Goal: Task Accomplishment & Management: Complete application form

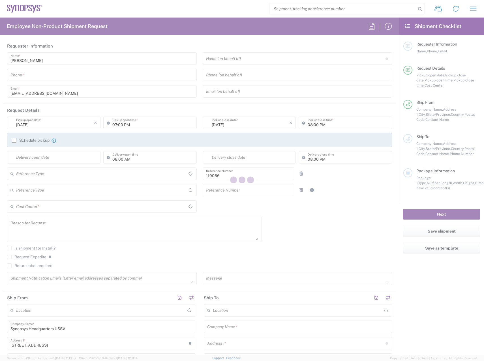
type input "United States"
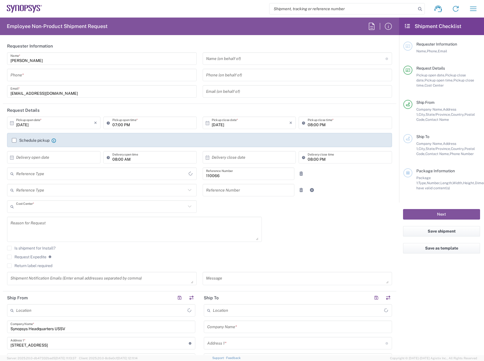
type input "US01, CIO, IT, ESS2 110066"
type input "[US_STATE]"
type input "Delivered at Place"
type input "Department"
type input "[GEOGRAPHIC_DATA]"
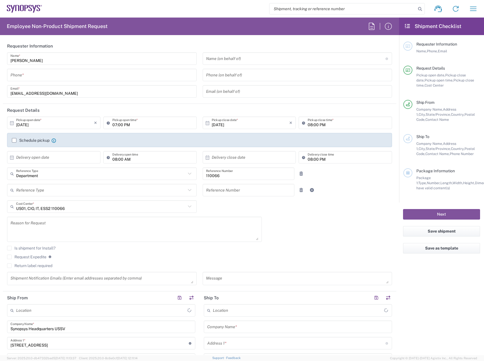
type input "Headquarters USSV"
click at [163, 75] on input "tel" at bounding box center [101, 75] width 183 height 10
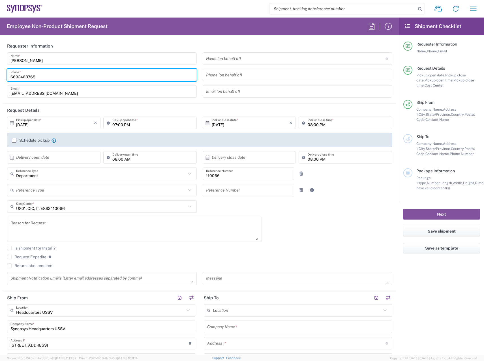
drag, startPoint x: 43, startPoint y: 71, endPoint x: -62, endPoint y: 63, distance: 104.9
click at [0, 63] on html "Shipment request Shipment tracking Employee non-product shipment request My shi…" at bounding box center [242, 180] width 484 height 361
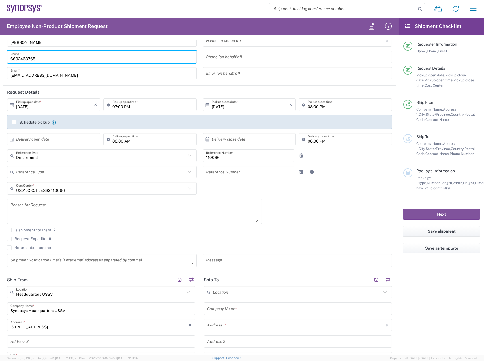
scroll to position [28, 0]
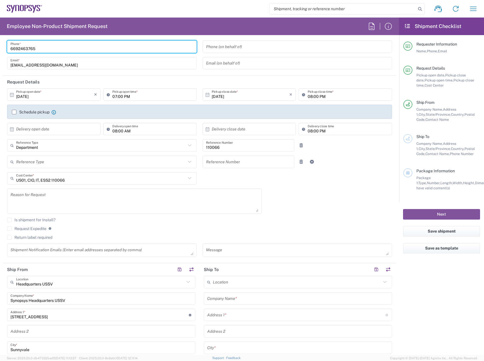
type input "6692463765"
click at [155, 231] on div "Request Expedite If expedite is checked you will be unable to rate and book thi…" at bounding box center [199, 230] width 385 height 9
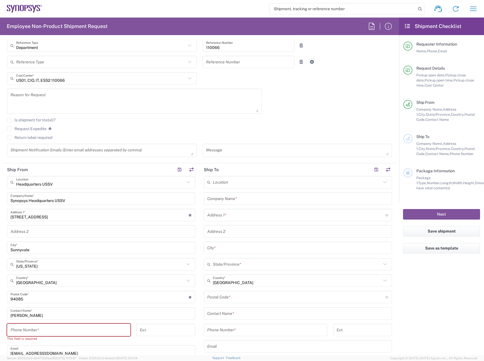
scroll to position [198, 0]
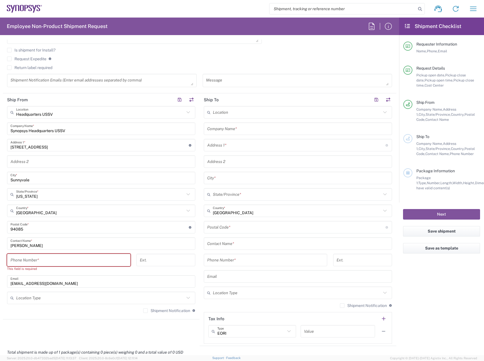
drag, startPoint x: 59, startPoint y: 258, endPoint x: 109, endPoint y: 243, distance: 52.1
click at [59, 258] on input "tel" at bounding box center [68, 260] width 117 height 10
paste input "6692463765"
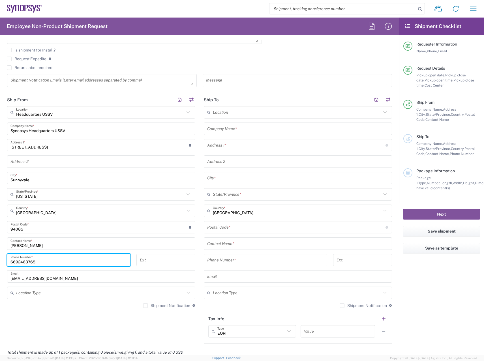
type input "6692463765"
click at [173, 284] on div "Headquarters USSV Location Headquarters USSV Aachen DE04 Agrate Brianza IT01 As…" at bounding box center [101, 209] width 188 height 206
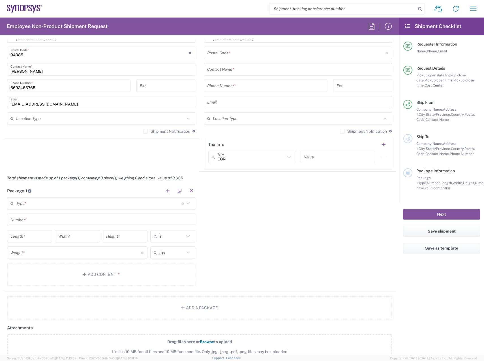
scroll to position [424, 0]
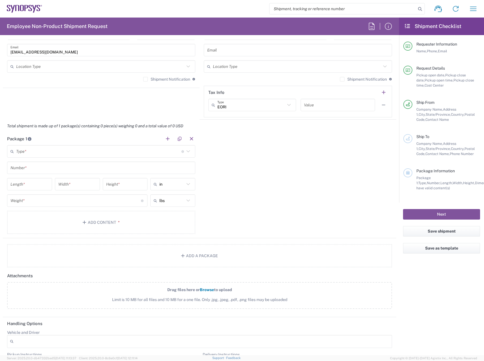
click at [77, 149] on input "text" at bounding box center [98, 151] width 165 height 10
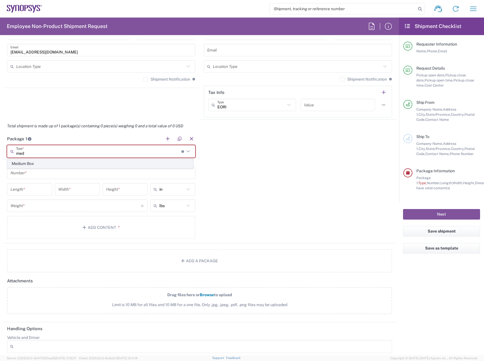
click at [58, 160] on span "Medium Box" at bounding box center [100, 163] width 185 height 9
type input "Medium Box"
type input "13"
type input "11.5"
type input "2.5"
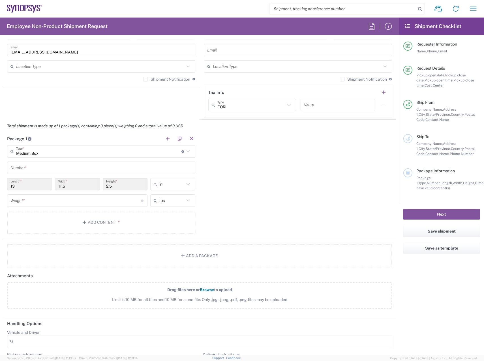
click at [42, 169] on input "text" at bounding box center [100, 168] width 181 height 10
type input "1"
click at [44, 197] on input "number" at bounding box center [75, 201] width 130 height 10
type input "8"
click at [111, 218] on button "Add Content *" at bounding box center [101, 222] width 188 height 23
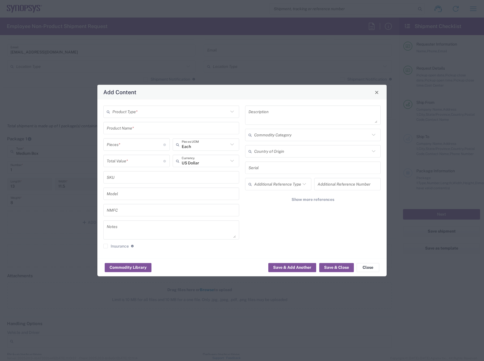
click at [154, 108] on input "text" at bounding box center [170, 112] width 116 height 10
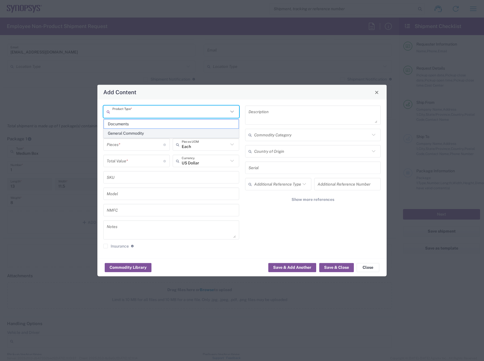
click at [133, 132] on span "General Commodity" at bounding box center [171, 133] width 135 height 9
type input "General Commodity"
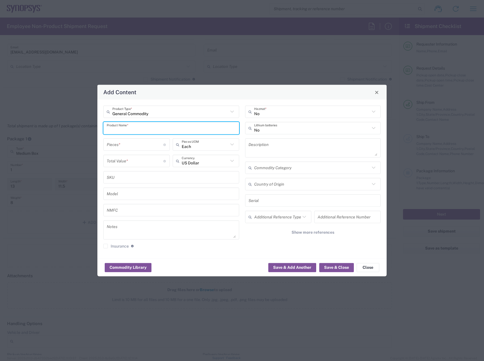
click at [140, 127] on input "text" at bounding box center [171, 128] width 129 height 10
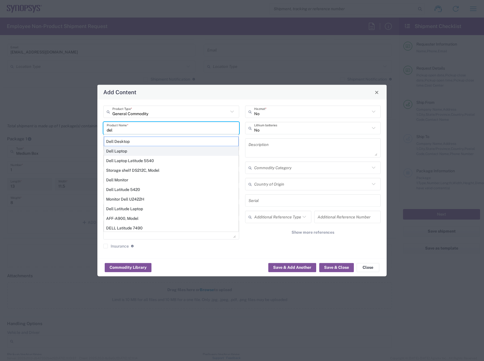
click at [146, 154] on div "Dell Laptop" at bounding box center [171, 151] width 135 height 10
type input "Dell Laptop"
type textarea "Dell Laptop"
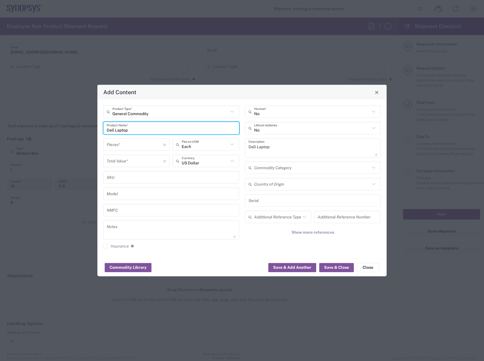
click at [134, 147] on input "number" at bounding box center [135, 144] width 57 height 10
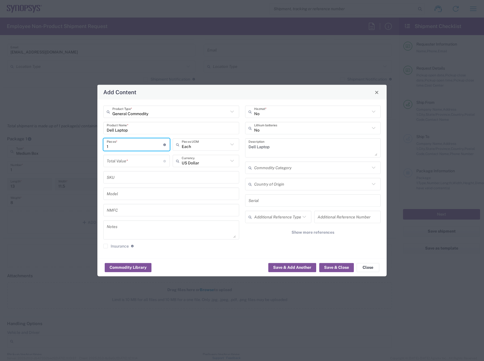
type input "1"
click at [137, 159] on input "number" at bounding box center [135, 161] width 57 height 10
type input "300"
click at [376, 128] on icon at bounding box center [373, 127] width 7 height 7
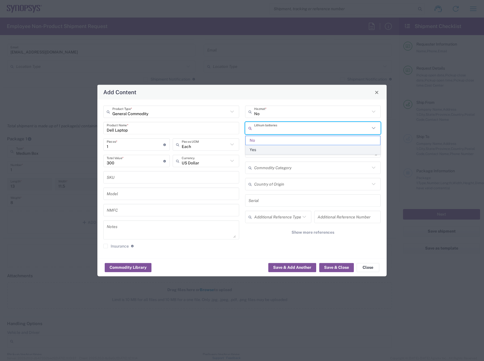
click at [342, 151] on span "Yes" at bounding box center [312, 149] width 135 height 9
type input "Yes"
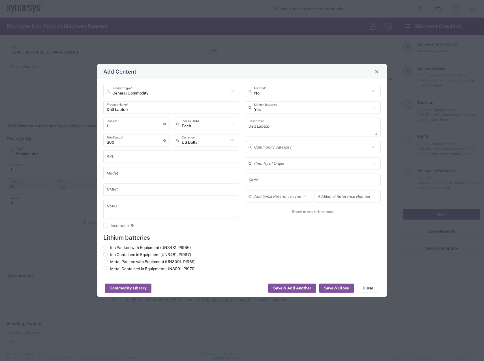
click at [113, 254] on input "Ion Contained in Equipment (UN3481, PI967)" at bounding box center [112, 254] width 4 height 4
radio input "true"
click at [296, 243] on agx-lithium-batteries-content "Lithium batteries Ion Packed with Equipment (UN3481, PI966) Ion Contained in Eq…" at bounding box center [241, 253] width 277 height 39
click at [343, 286] on button "Save & Close" at bounding box center [336, 288] width 35 height 9
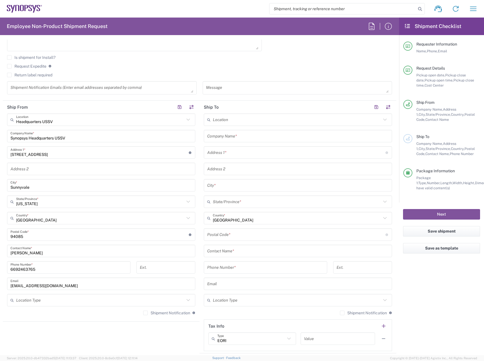
scroll to position [190, 0]
click at [253, 138] on input "text" at bounding box center [297, 137] width 181 height 10
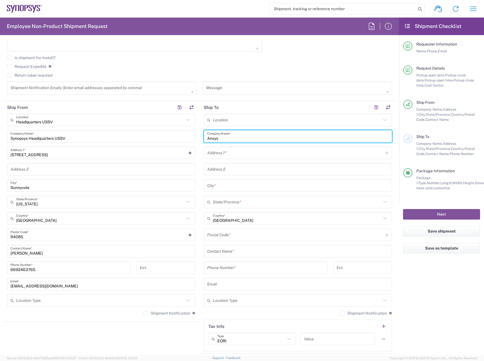
type input "Ansys"
click at [252, 150] on input "text" at bounding box center [296, 153] width 178 height 10
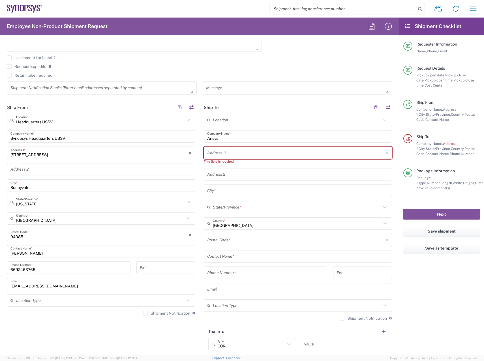
click at [229, 156] on input "text" at bounding box center [296, 153] width 178 height 10
paste input "[STREET_ADDRESS]"
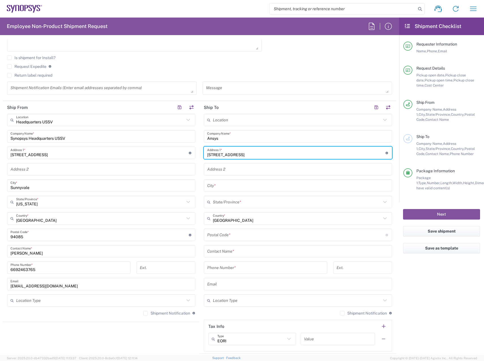
type input "[STREET_ADDRESS]"
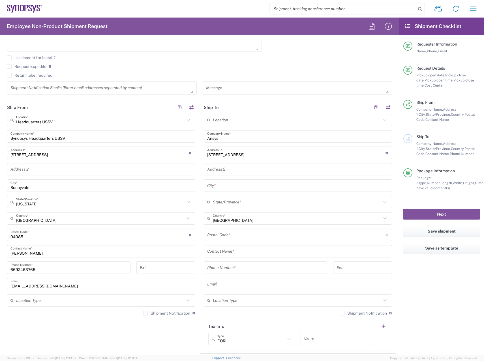
drag, startPoint x: 254, startPoint y: 186, endPoint x: 256, endPoint y: 191, distance: 5.3
click at [254, 186] on input "text" at bounding box center [297, 186] width 181 height 10
paste input "Canonsburgh"
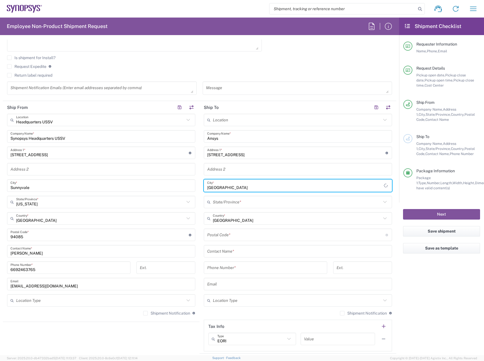
type input "Canonsburgh"
click at [262, 200] on input "text" at bounding box center [297, 202] width 168 height 10
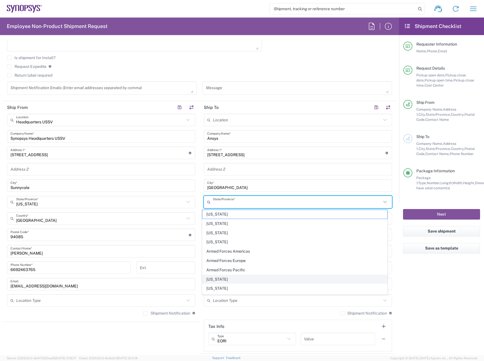
click at [228, 279] on span "[US_STATE]" at bounding box center [294, 279] width 185 height 9
click at [263, 199] on input "[US_STATE]" at bounding box center [297, 202] width 168 height 10
type input "Californiape"
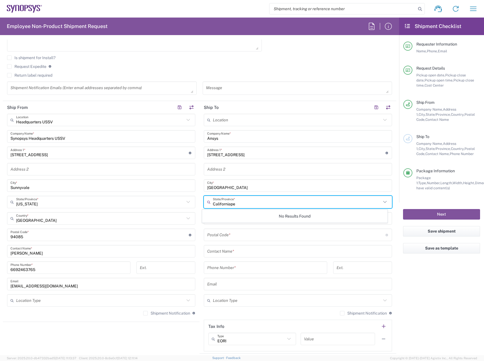
drag, startPoint x: 241, startPoint y: 204, endPoint x: 179, endPoint y: 208, distance: 62.4
click at [182, 208] on div "Ship From Headquarters USSV Location Headquarters USSV Aachen DE04 Agrate Brian…" at bounding box center [199, 227] width 393 height 253
click at [225, 222] on span "[US_STATE]" at bounding box center [294, 223] width 185 height 9
type input "[US_STATE]"
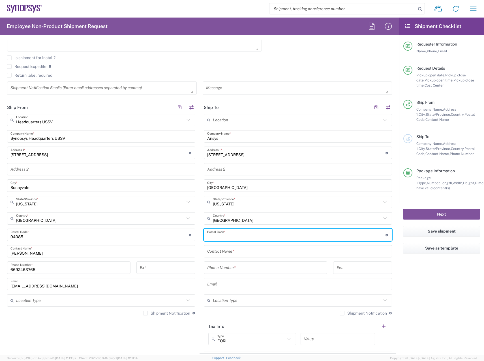
click at [240, 238] on input "undefined" at bounding box center [296, 235] width 178 height 10
paste input "15317"
type input "15317"
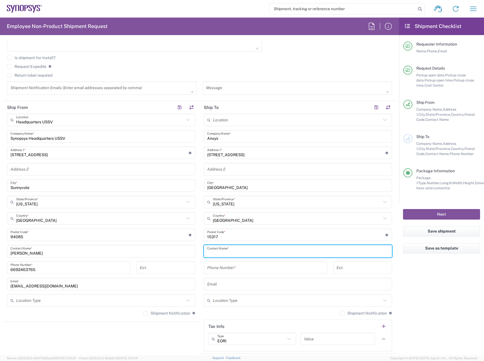
click at [249, 253] on input "text" at bounding box center [297, 251] width 181 height 10
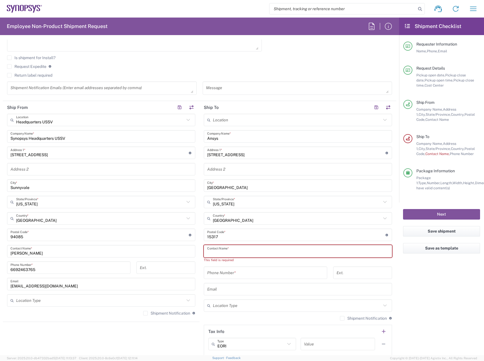
drag, startPoint x: 248, startPoint y: 251, endPoint x: 251, endPoint y: 249, distance: 3.2
click at [248, 251] on input "text" at bounding box center [297, 251] width 181 height 10
paste input "Justin McClintock"
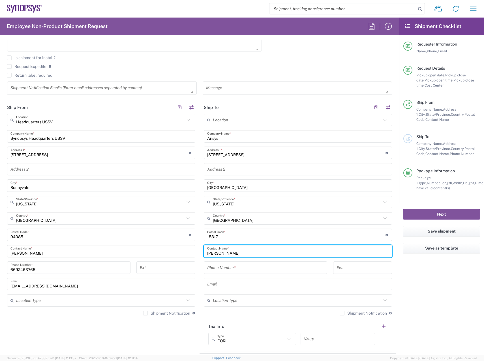
type input "Justin McClintock"
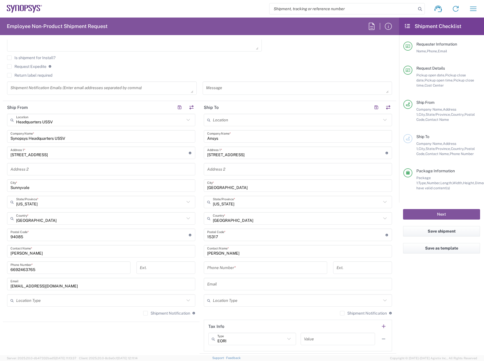
drag, startPoint x: -43, startPoint y: 269, endPoint x: -67, endPoint y: 268, distance: 24.3
click at [0, 268] on html "Shipment request Shipment tracking Employee non-product shipment request My shi…" at bounding box center [242, 180] width 484 height 361
click at [274, 269] on input "tel" at bounding box center [265, 268] width 117 height 10
paste input "6692463765"
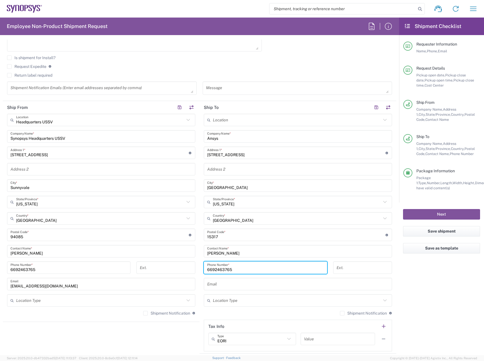
type input "6692463765"
click at [165, 337] on agx-shipment-stop-widget "Ship From Headquarters USSV Location Headquarters USSV Aachen DE04 Agrate Brian…" at bounding box center [101, 227] width 197 height 253
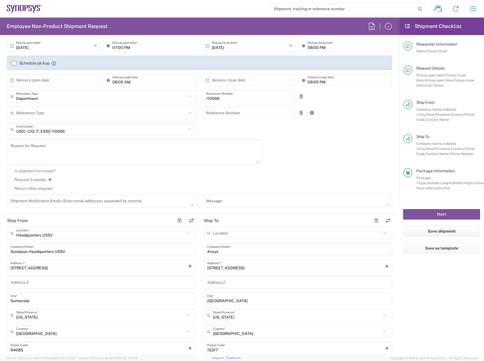
scroll to position [0, 0]
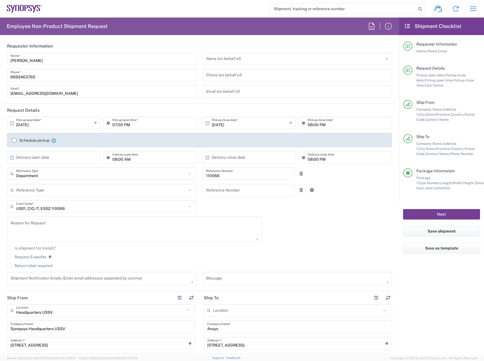
click at [448, 216] on button "Next" at bounding box center [441, 214] width 77 height 10
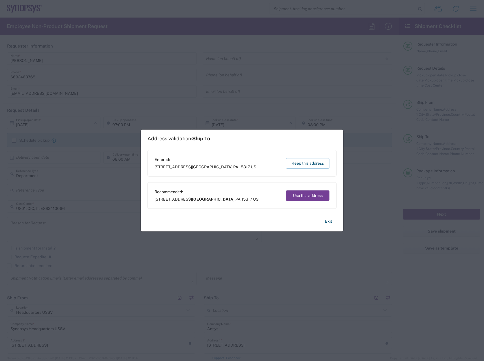
click at [307, 194] on button "Use this address" at bounding box center [308, 195] width 44 height 10
type input "[GEOGRAPHIC_DATA]"
type input "[US_STATE]"
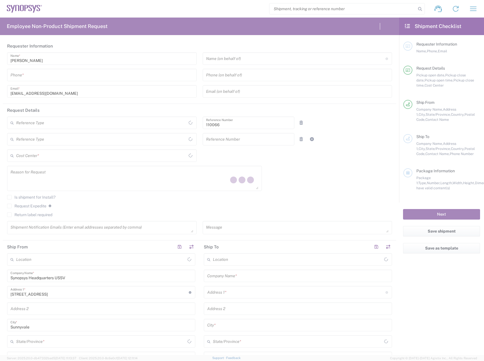
type input "Department"
type input "US01, CIO, IT, ESS2 110066"
type input "[GEOGRAPHIC_DATA]"
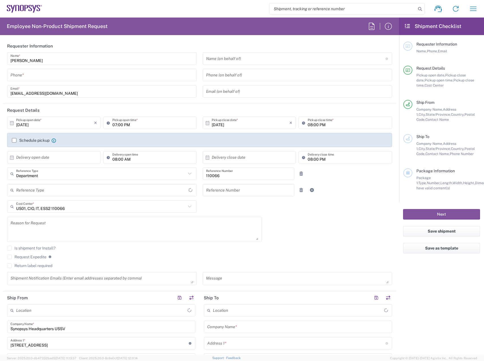
type input "[US_STATE]"
type input "Delivered at Place"
type input "[GEOGRAPHIC_DATA]"
type input "Headquarters USSV"
click at [61, 74] on input "tel" at bounding box center [101, 75] width 183 height 10
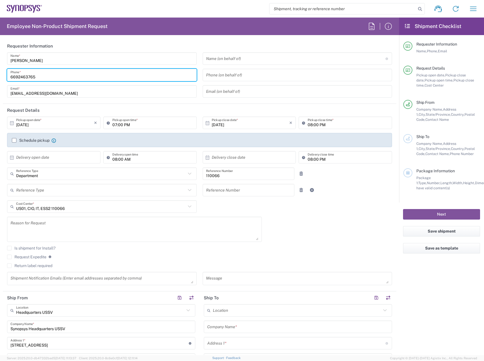
click at [0, 55] on html "Shipment request Shipment tracking Employee non-product shipment request My shi…" at bounding box center [242, 180] width 484 height 361
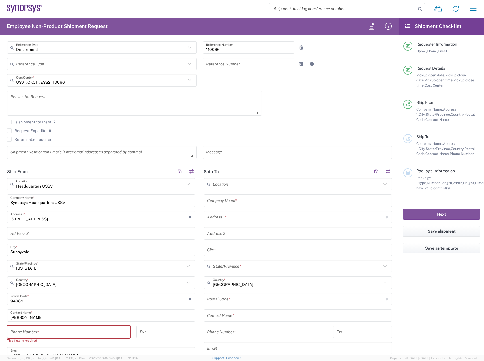
scroll to position [141, 0]
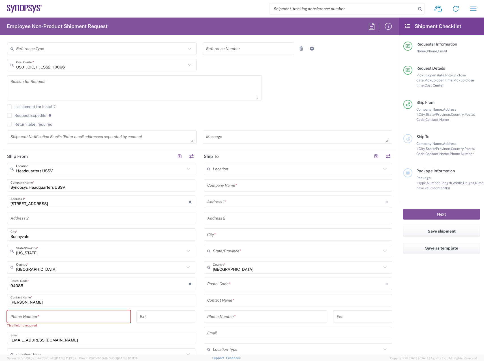
type input "6692463765"
drag, startPoint x: 56, startPoint y: 317, endPoint x: 112, endPoint y: 327, distance: 57.2
click at [56, 317] on input "tel" at bounding box center [68, 317] width 117 height 10
paste input "6692463765"
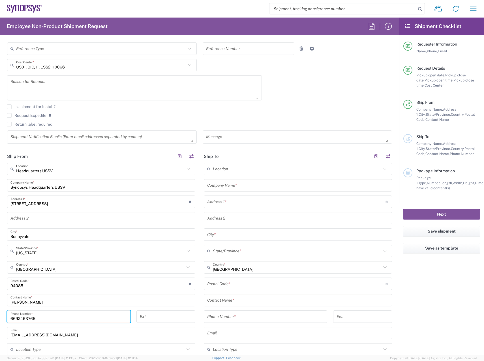
type input "6692463765"
click at [268, 314] on input "tel" at bounding box center [265, 317] width 117 height 10
paste input "6692463765"
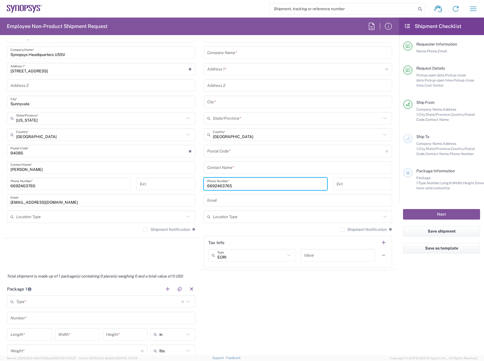
scroll to position [339, 0]
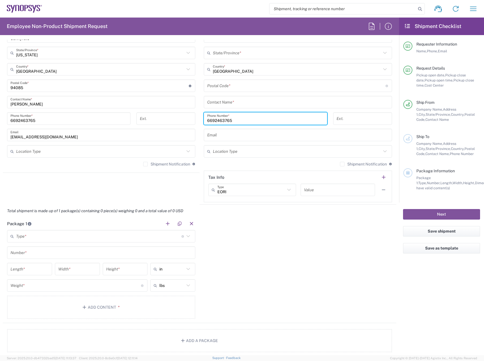
type input "6692463765"
click at [80, 237] on input "text" at bounding box center [98, 236] width 165 height 10
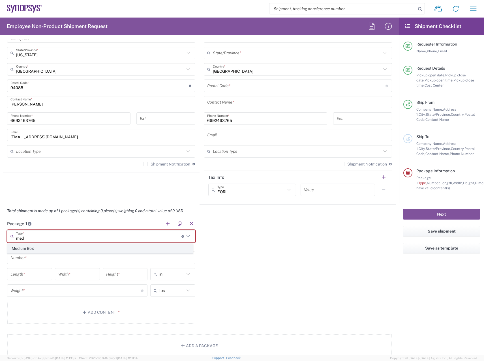
click at [59, 246] on span "Medium Box" at bounding box center [100, 248] width 185 height 9
type input "Medium Box"
type input "13"
type input "11.5"
type input "2.5"
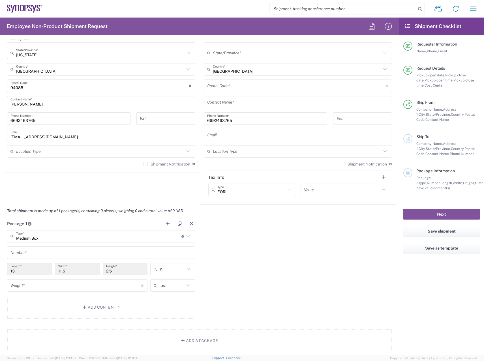
click at [50, 255] on input "text" at bounding box center [100, 253] width 181 height 10
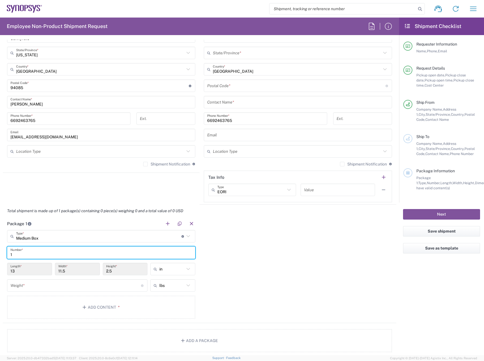
type input "1"
click at [31, 284] on input "number" at bounding box center [75, 286] width 130 height 10
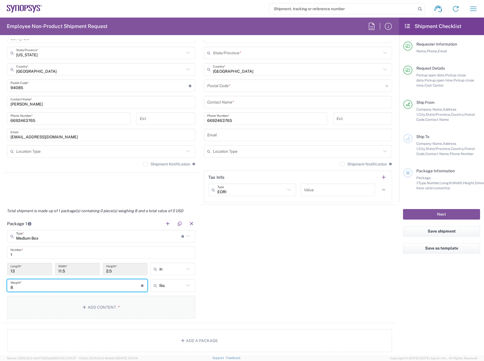
type input "8"
click at [98, 303] on button "Add Content *" at bounding box center [101, 307] width 188 height 23
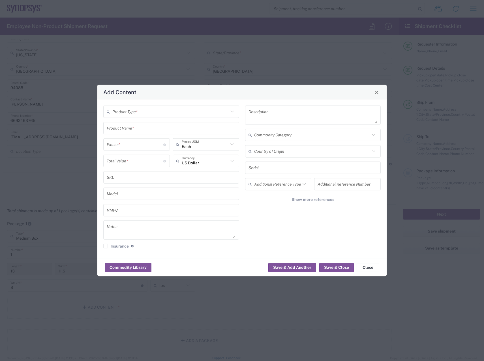
click at [161, 110] on input "text" at bounding box center [170, 112] width 116 height 10
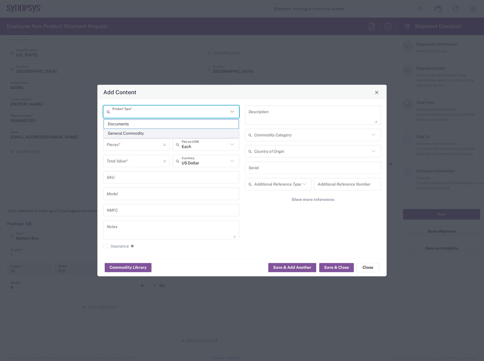
click at [143, 132] on span "General Commodity" at bounding box center [171, 133] width 135 height 9
type input "General Commodity"
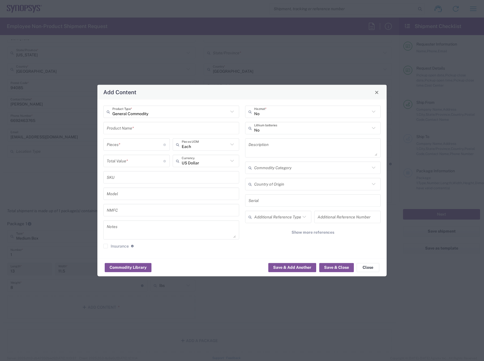
click at [148, 131] on input "text" at bounding box center [171, 128] width 129 height 10
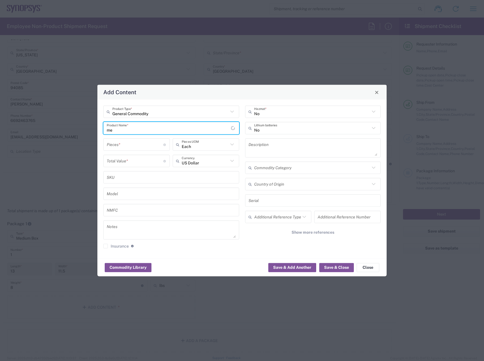
type input "m"
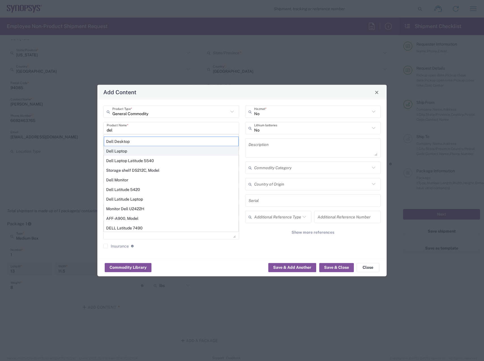
click at [138, 147] on div "Dell Laptop" at bounding box center [171, 151] width 135 height 10
type input "Dell Laptop"
type textarea "Dell Laptop"
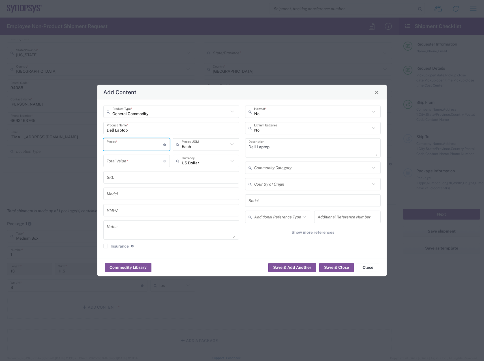
click at [135, 145] on input "number" at bounding box center [135, 144] width 57 height 10
type input "1"
click at [135, 161] on input "number" at bounding box center [135, 161] width 57 height 10
type input "300"
click at [374, 128] on icon at bounding box center [373, 127] width 7 height 7
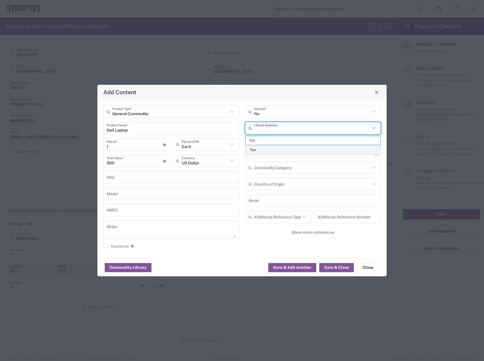
click at [352, 151] on span "Yes" at bounding box center [312, 149] width 135 height 9
type input "Yes"
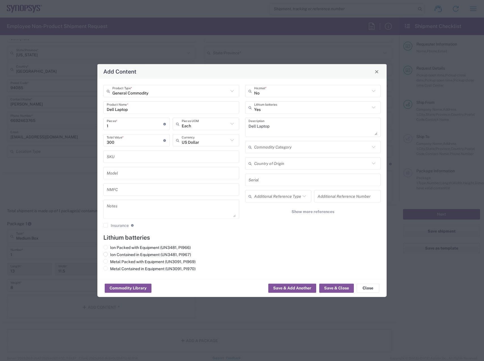
click at [107, 254] on span at bounding box center [105, 254] width 5 height 5
click at [110, 254] on input "Ion Contained in Equipment (UN3481, PI967)" at bounding box center [112, 254] width 4 height 4
radio input "true"
click at [339, 290] on button "Save & Close" at bounding box center [336, 288] width 35 height 9
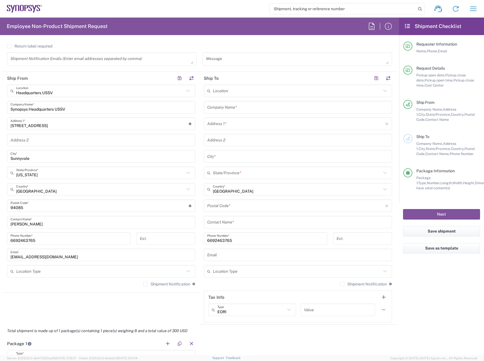
scroll to position [190, 0]
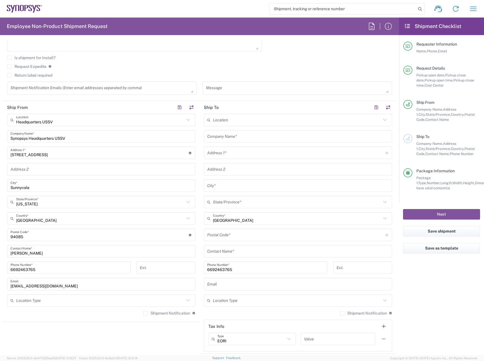
click at [247, 136] on input "text" at bounding box center [297, 137] width 181 height 10
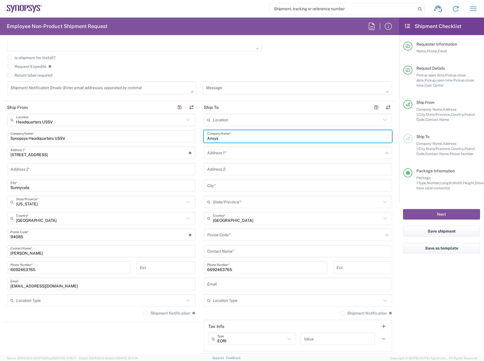
type input "Ansys"
click at [248, 149] on input "text" at bounding box center [296, 153] width 178 height 10
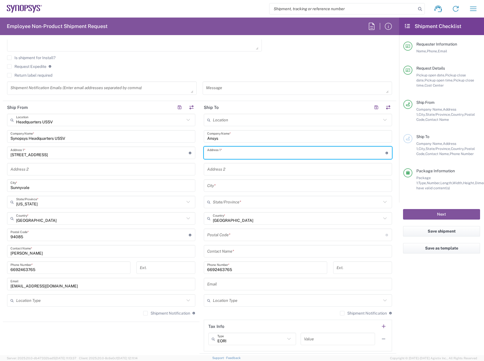
paste input "[STREET_ADDRESS]"
type input "[STREET_ADDRESS]"
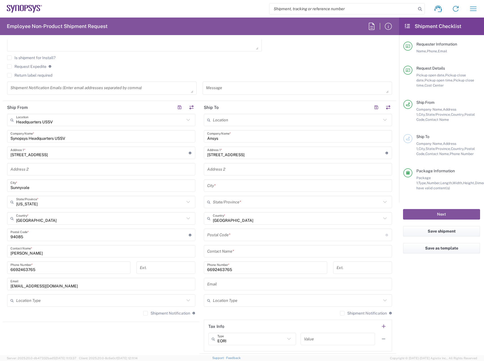
click at [222, 186] on input "text" at bounding box center [297, 186] width 181 height 10
paste input "[GEOGRAPHIC_DATA]"
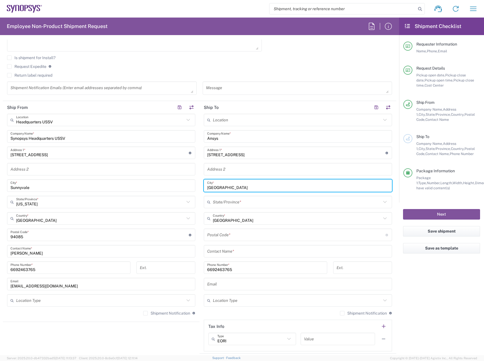
type input "[GEOGRAPHIC_DATA]"
click at [243, 202] on input "text" at bounding box center [297, 202] width 168 height 10
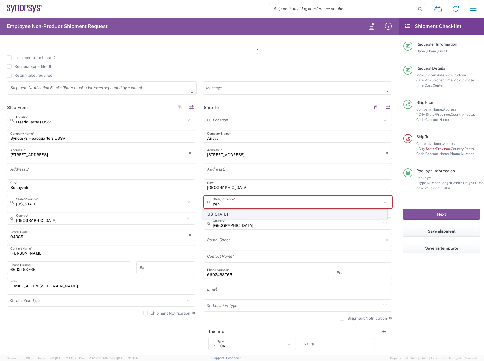
click at [246, 215] on span "[US_STATE]" at bounding box center [294, 214] width 185 height 9
type input "[US_STATE]"
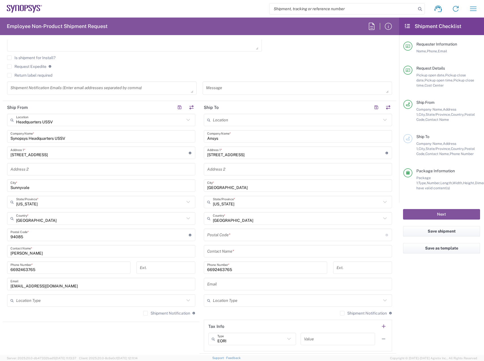
drag, startPoint x: 232, startPoint y: 234, endPoint x: 252, endPoint y: 249, distance: 25.3
click at [232, 234] on input "undefined" at bounding box center [296, 235] width 178 height 10
paste input "15317"
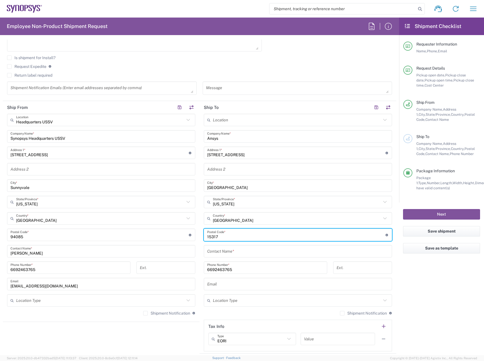
type input "15317"
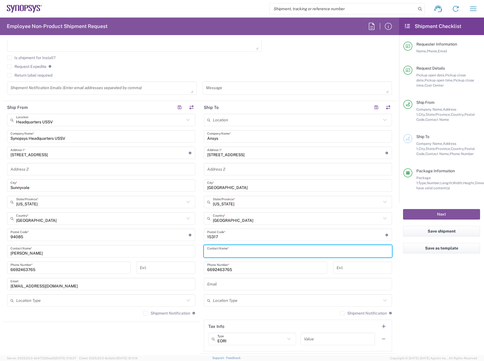
click at [254, 253] on input "text" at bounding box center [297, 251] width 181 height 10
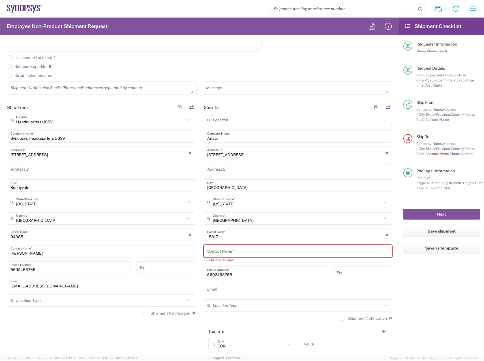
click at [236, 251] on input "text" at bounding box center [297, 251] width 181 height 10
paste input "Marissa Wickstrom"
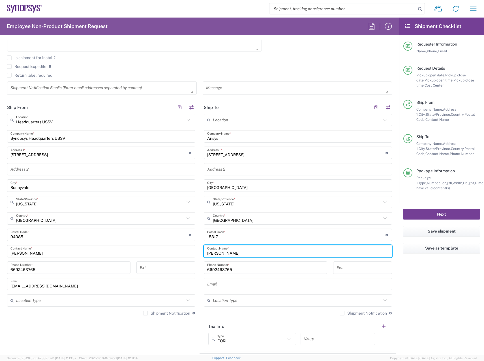
type input "Marissa Wickstrom"
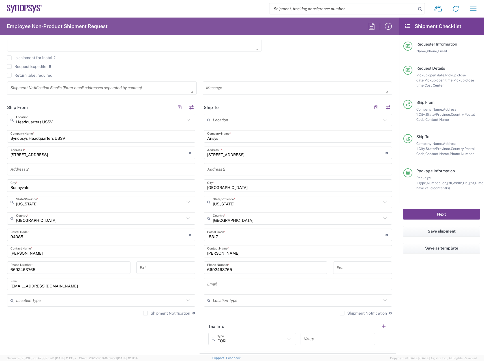
click at [442, 211] on button "Next" at bounding box center [441, 214] width 77 height 10
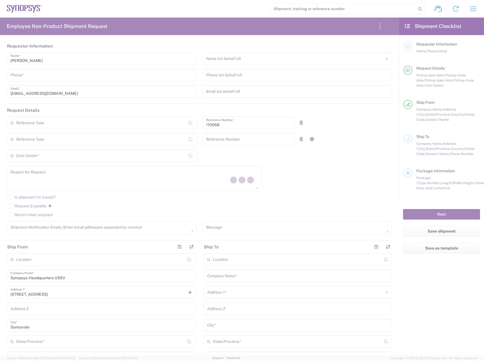
type input "Department"
type input "US01, CIO, IT, ESS2 110066"
type input "United States"
type input "Delivered at Place"
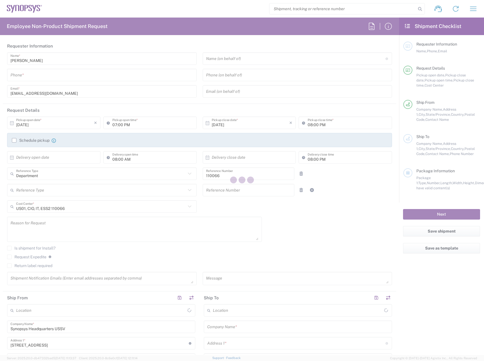
type input "California"
type input "United States"
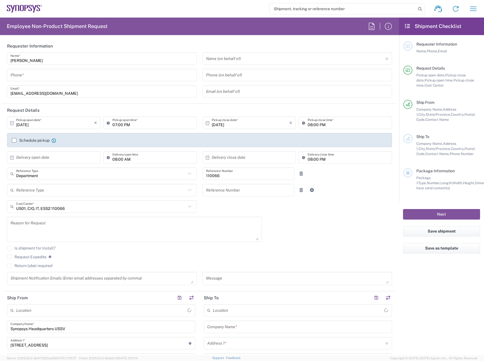
type input "Headquarters USSV"
click at [35, 78] on input "tel" at bounding box center [101, 75] width 183 height 10
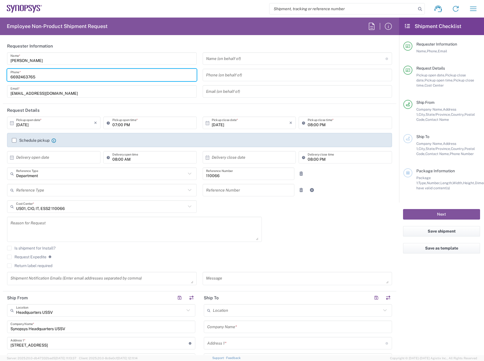
drag, startPoint x: 40, startPoint y: 78, endPoint x: -9, endPoint y: 86, distance: 50.4
click at [0, 86] on html "Shipment request Shipment tracking Employee non-product shipment request My shi…" at bounding box center [242, 180] width 484 height 361
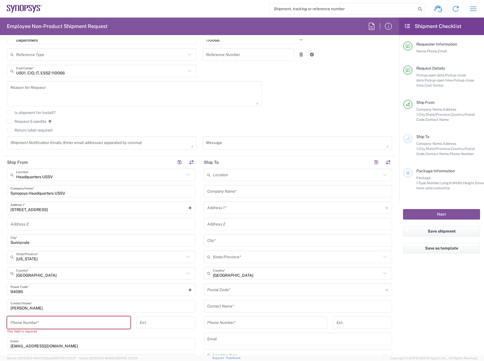
scroll to position [141, 0]
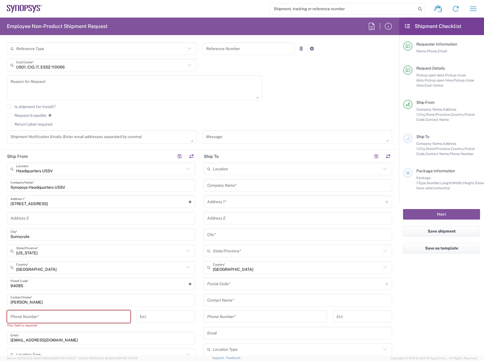
type input "6692463765"
click at [66, 319] on input "tel" at bounding box center [68, 317] width 117 height 10
paste input "6692463765"
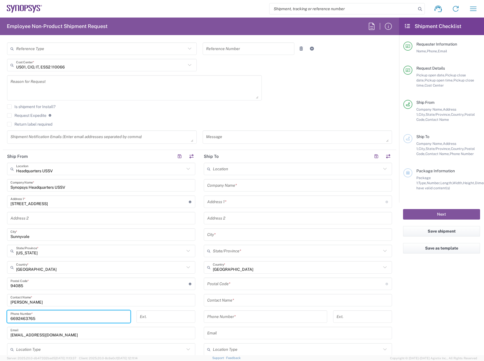
type input "6692463765"
click at [255, 315] on input "tel" at bounding box center [265, 317] width 117 height 10
paste input "6692463765"
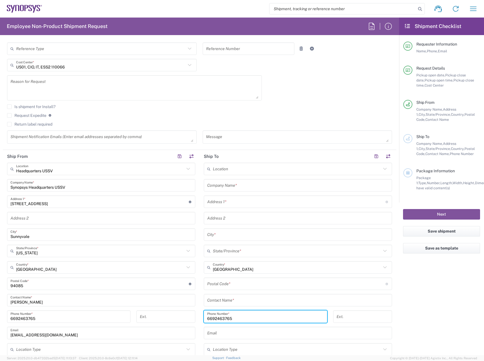
type input "6692463765"
click at [233, 189] on input "text" at bounding box center [297, 185] width 181 height 10
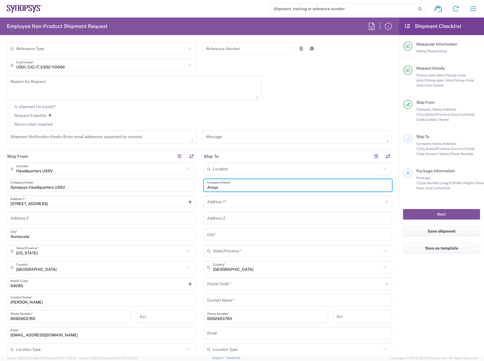
type input "Ansys"
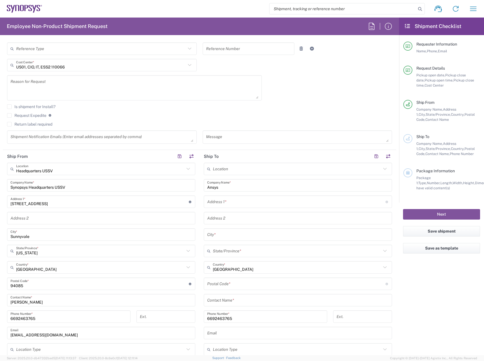
click at [257, 202] on input "text" at bounding box center [296, 202] width 178 height 10
paste input "[STREET_ADDRESS]"
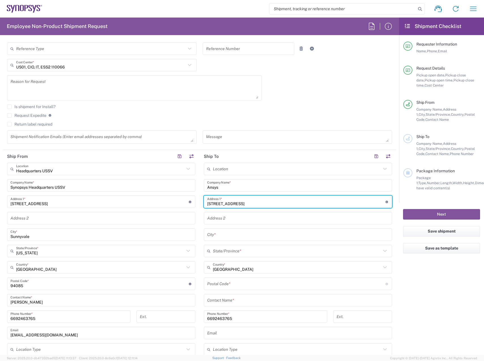
type input "[STREET_ADDRESS]"
click at [219, 236] on input "text" at bounding box center [297, 235] width 181 height 10
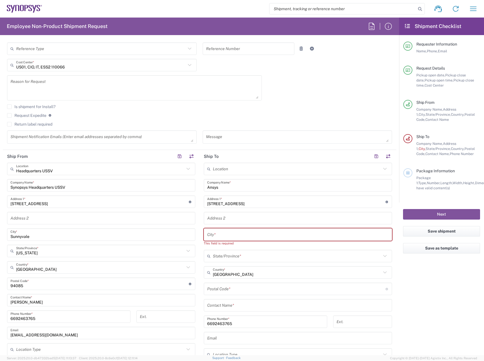
drag, startPoint x: 229, startPoint y: 237, endPoint x: 236, endPoint y: 241, distance: 8.1
click at [229, 237] on input "text" at bounding box center [297, 235] width 181 height 10
paste input "[GEOGRAPHIC_DATA]"
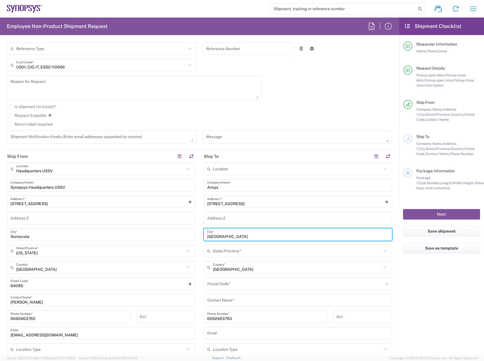
type input "[GEOGRAPHIC_DATA]"
click at [245, 250] on input "text" at bounding box center [297, 251] width 168 height 10
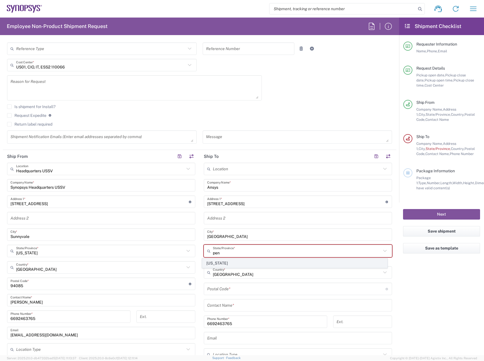
click at [248, 266] on span "[US_STATE]" at bounding box center [294, 263] width 185 height 9
type input "[US_STATE]"
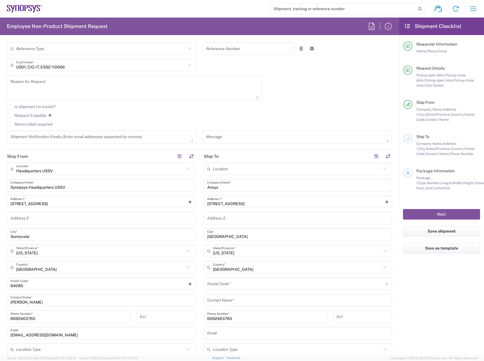
drag, startPoint x: 235, startPoint y: 285, endPoint x: 246, endPoint y: 295, distance: 14.8
click at [235, 285] on input "undefined" at bounding box center [296, 284] width 178 height 10
paste input "15317"
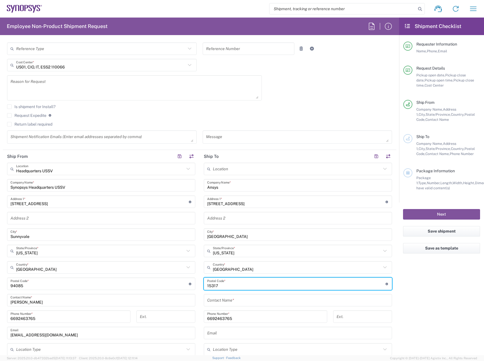
type input "15317"
click at [258, 301] on input "text" at bounding box center [297, 300] width 181 height 10
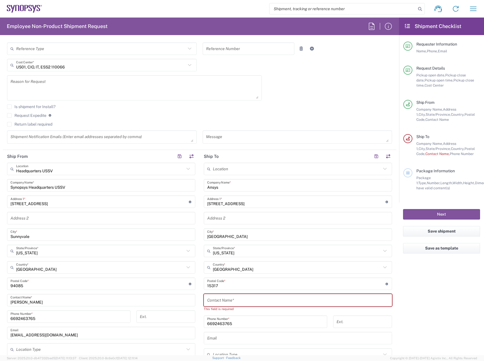
drag, startPoint x: 250, startPoint y: 296, endPoint x: 278, endPoint y: 293, distance: 27.9
click at [250, 296] on input "text" at bounding box center [297, 300] width 181 height 10
paste input "John Scureman"
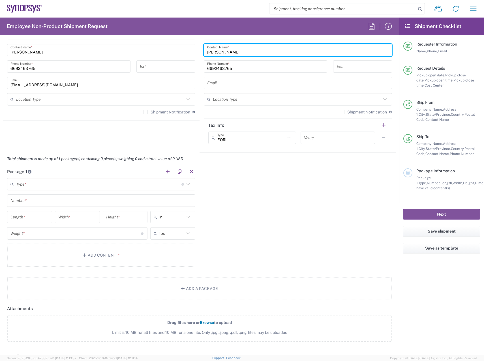
scroll to position [396, 0]
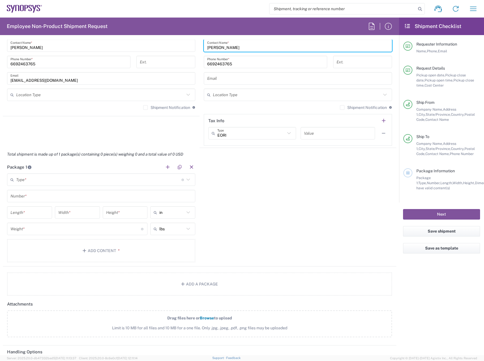
type input "John Scureman"
click at [79, 182] on input "text" at bounding box center [98, 180] width 165 height 10
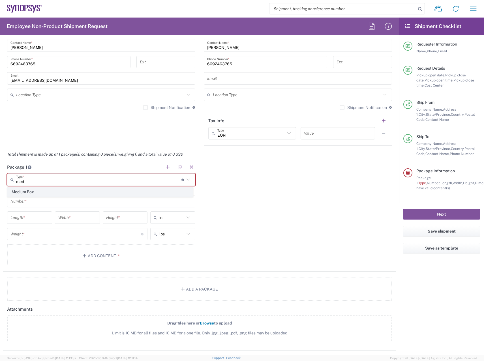
click at [71, 192] on span "Medium Box" at bounding box center [100, 192] width 185 height 9
type input "Medium Box"
type input "13"
type input "11.5"
type input "2.5"
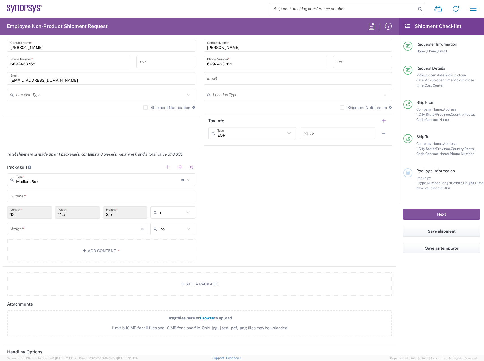
click at [32, 198] on input "text" at bounding box center [100, 196] width 181 height 10
type input "1"
click at [69, 230] on input "number" at bounding box center [75, 229] width 130 height 10
type input "8"
click at [108, 250] on button "Add Content *" at bounding box center [101, 250] width 188 height 23
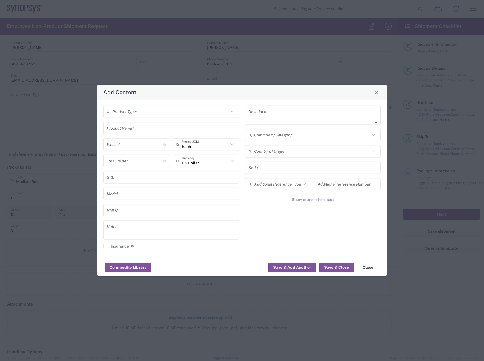
click at [181, 115] on input "text" at bounding box center [170, 112] width 116 height 10
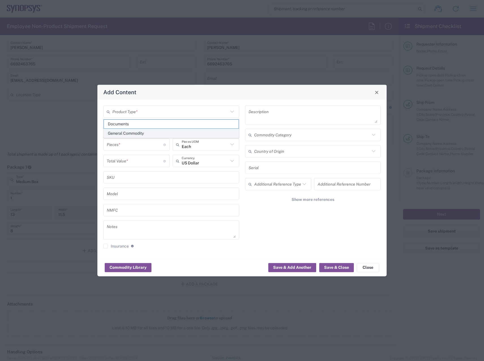
click at [154, 132] on span "General Commodity" at bounding box center [171, 133] width 135 height 9
type input "General Commodity"
click at [136, 128] on input "text" at bounding box center [171, 128] width 129 height 10
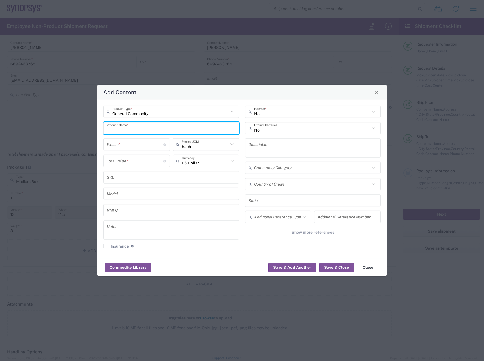
click at [138, 131] on input "text" at bounding box center [171, 128] width 129 height 10
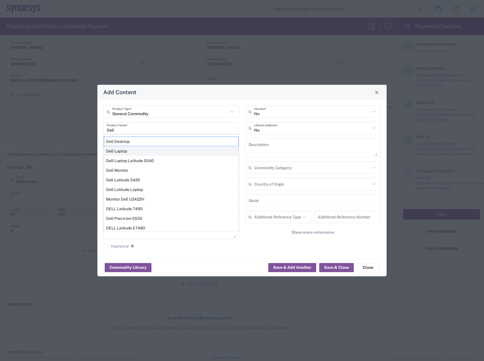
click at [140, 149] on div "Dell Laptop" at bounding box center [171, 151] width 135 height 10
type input "Dell Laptop"
type textarea "Dell Laptop"
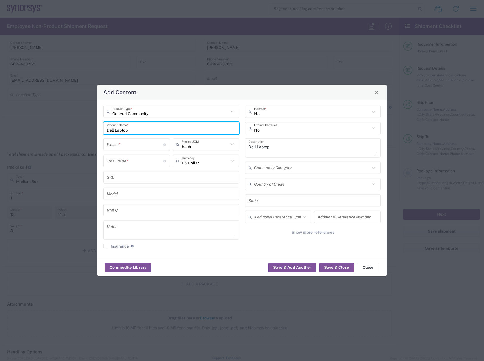
click at [139, 146] on input "number" at bounding box center [135, 144] width 57 height 10
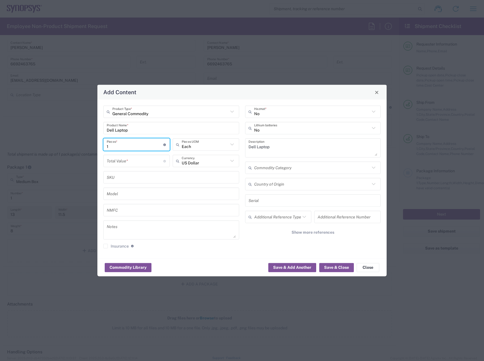
type input "1"
click at [136, 158] on input "number" at bounding box center [135, 161] width 57 height 10
type input "300"
click at [374, 125] on icon at bounding box center [373, 127] width 7 height 7
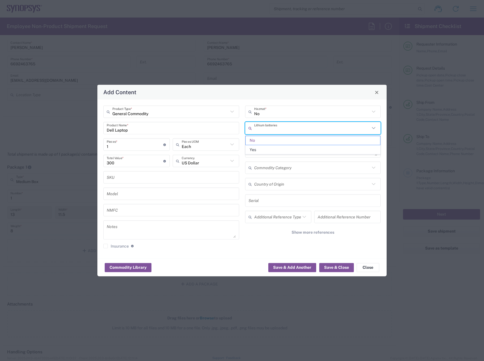
click at [374, 128] on icon at bounding box center [373, 127] width 7 height 7
click at [342, 147] on span "Yes" at bounding box center [312, 149] width 135 height 9
type input "Yes"
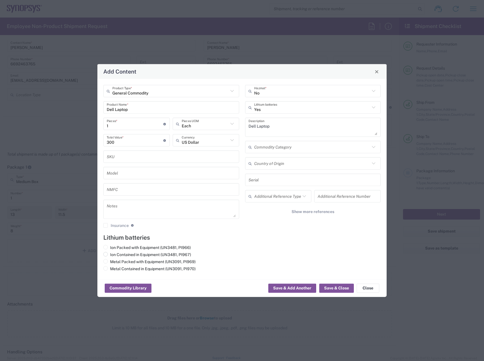
click at [120, 255] on label "Ion Contained in Equipment (UN3481, PI967)" at bounding box center [147, 254] width 88 height 5
click at [114, 255] on input "Ion Contained in Equipment (UN3481, PI967)" at bounding box center [112, 254] width 4 height 4
radio input "true"
click at [343, 285] on button "Save & Close" at bounding box center [336, 288] width 35 height 9
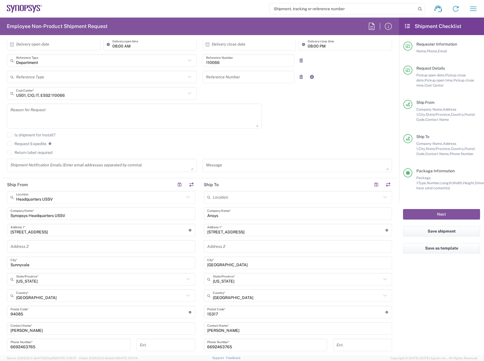
scroll to position [198, 0]
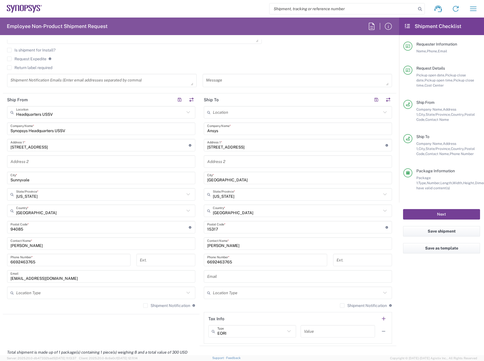
click at [427, 214] on button "Next" at bounding box center [441, 214] width 77 height 10
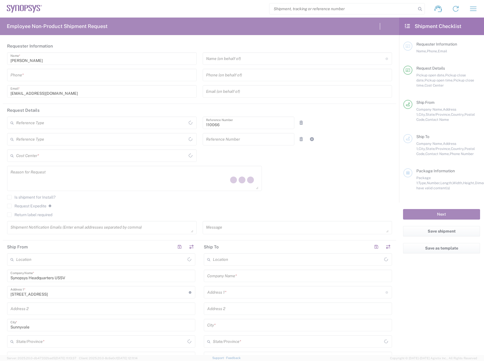
type input "Department"
type input "US01, CIO, IT, ESS2 110066"
type input "[GEOGRAPHIC_DATA]"
type input "Delivered at Place"
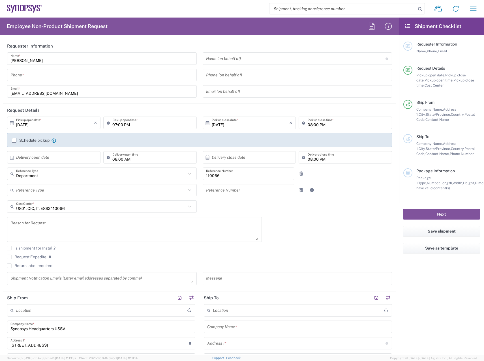
type input "[US_STATE]"
type input "[GEOGRAPHIC_DATA]"
type input "Headquarters USSV"
click at [55, 76] on input "tel" at bounding box center [101, 75] width 183 height 10
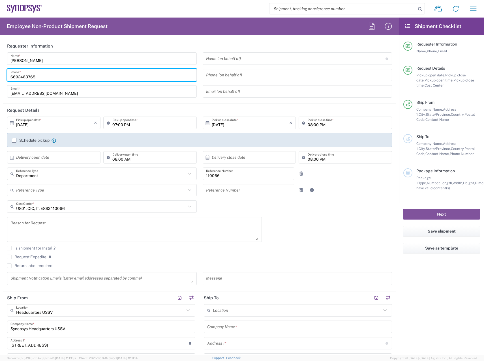
drag, startPoint x: 55, startPoint y: 76, endPoint x: -40, endPoint y: 82, distance: 94.9
click at [0, 82] on html "Shipment request Shipment tracking Employee non-product shipment request My shi…" at bounding box center [242, 180] width 484 height 361
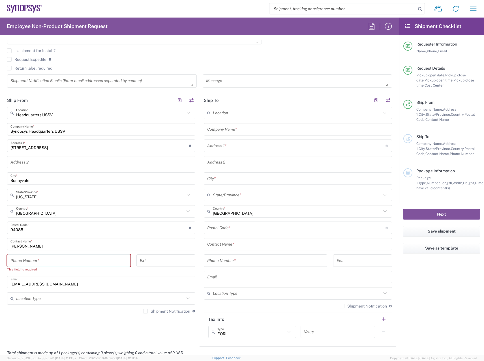
scroll to position [198, 0]
type input "6692463765"
click at [65, 257] on input "tel" at bounding box center [68, 260] width 117 height 10
paste input "6692463765"
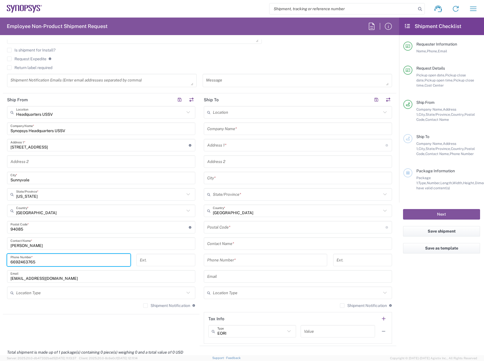
type input "6692463765"
click at [237, 261] on input "tel" at bounding box center [265, 260] width 117 height 10
paste input "6692463765"
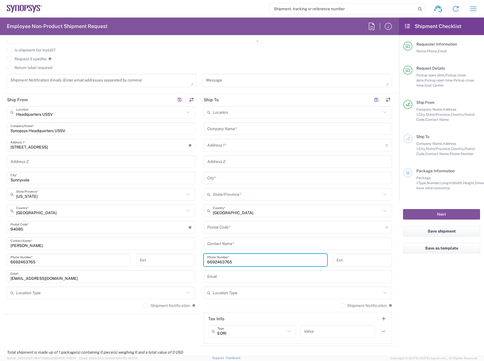
type input "6692463765"
click at [242, 132] on input "text" at bounding box center [297, 129] width 181 height 10
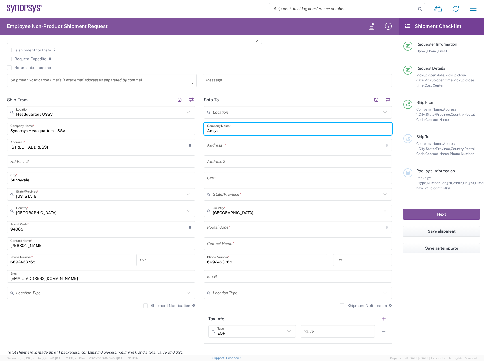
type input "Ansys"
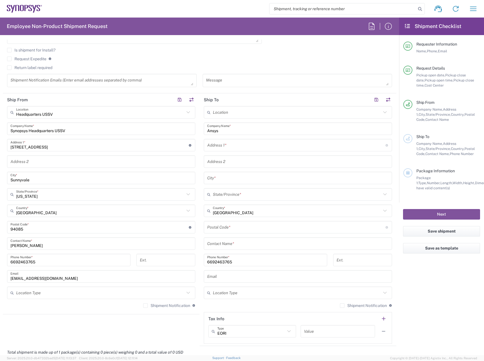
click at [249, 148] on input "text" at bounding box center [296, 145] width 178 height 10
paste input "[STREET_ADDRESS]"
type input "[STREET_ADDRESS]"
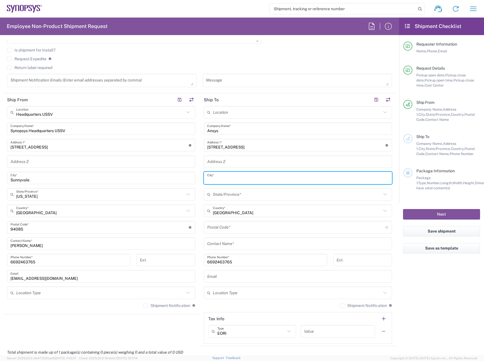
click at [215, 174] on input "text" at bounding box center [297, 178] width 181 height 10
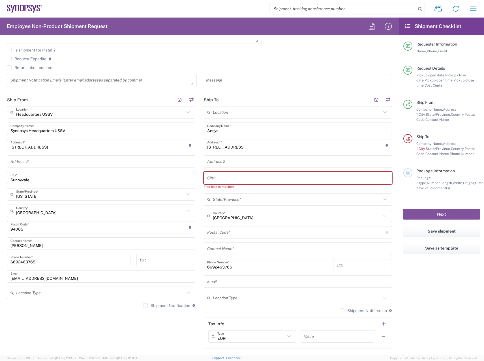
drag, startPoint x: 264, startPoint y: 178, endPoint x: 248, endPoint y: 197, distance: 24.8
click at [264, 178] on input "text" at bounding box center [297, 178] width 181 height 10
paste input "[GEOGRAPHIC_DATA]"
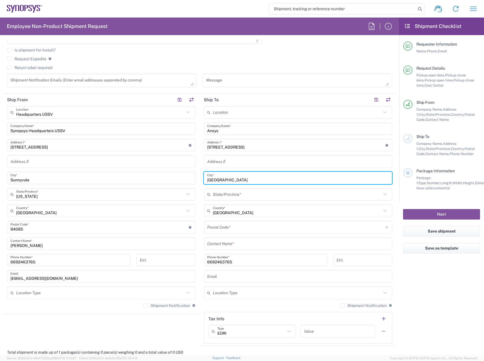
type input "[GEOGRAPHIC_DATA]"
click at [246, 193] on input "text" at bounding box center [297, 194] width 168 height 10
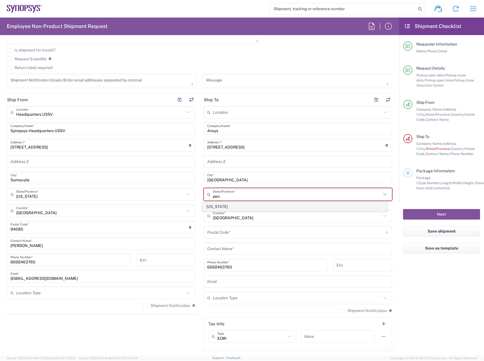
click at [240, 207] on span "[US_STATE]" at bounding box center [294, 206] width 185 height 9
type input "[US_STATE]"
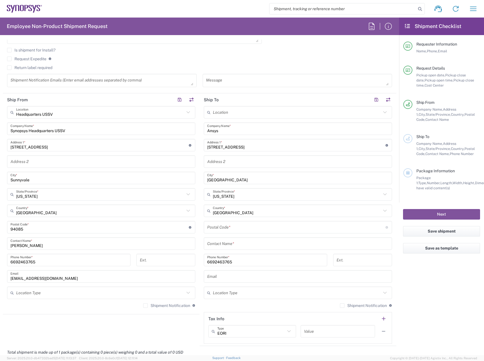
drag, startPoint x: 279, startPoint y: 226, endPoint x: 273, endPoint y: 230, distance: 7.3
click at [279, 226] on input "undefined" at bounding box center [296, 227] width 178 height 10
paste input "15317"
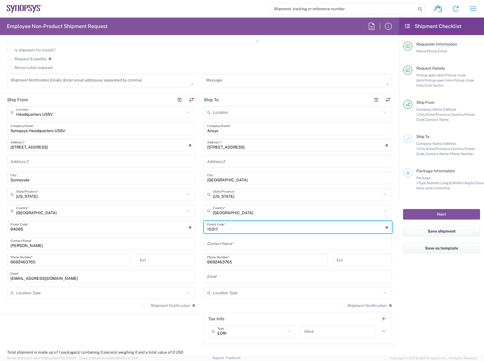
type input "15317"
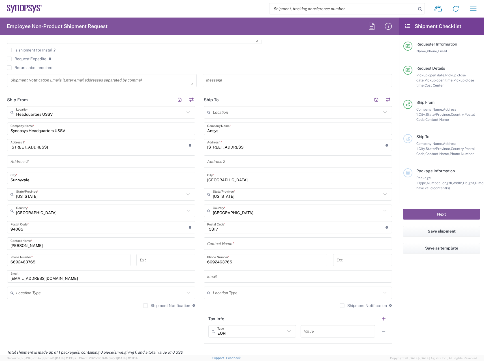
drag, startPoint x: 243, startPoint y: 243, endPoint x: 268, endPoint y: 241, distance: 25.0
click at [243, 243] on input "text" at bounding box center [297, 244] width 181 height 10
paste input "[PERSON_NAME]"
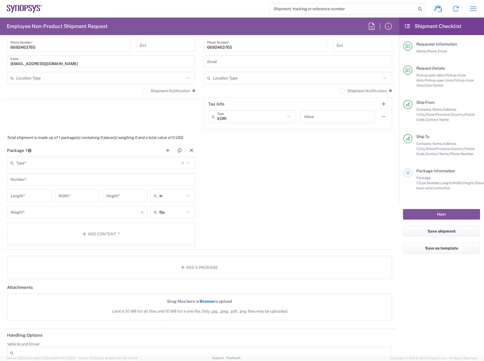
scroll to position [424, 0]
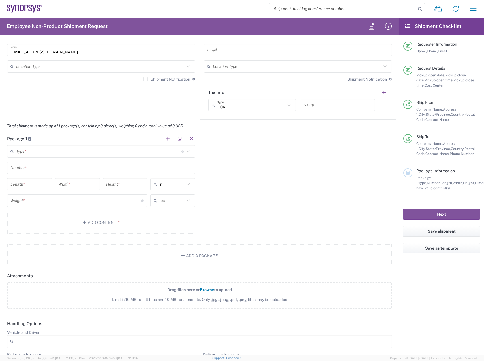
type input "[PERSON_NAME]"
click at [57, 154] on input "text" at bounding box center [98, 151] width 165 height 10
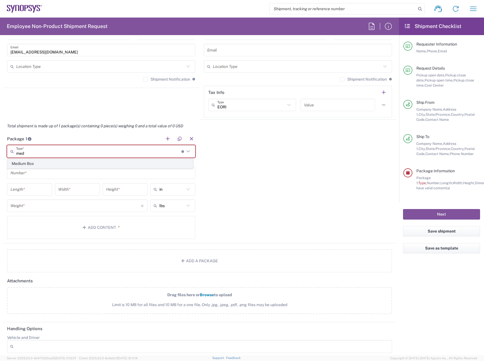
click at [53, 162] on span "Medium Box" at bounding box center [100, 163] width 185 height 9
type input "Medium Box"
type input "13"
type input "11.5"
type input "2.5"
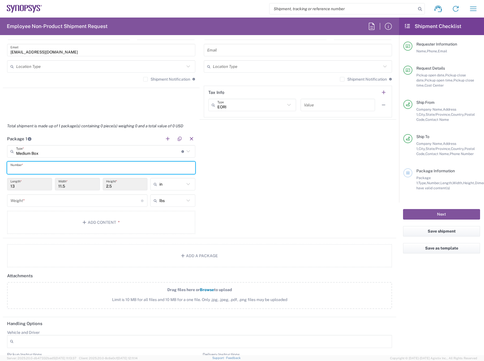
click at [62, 168] on input "text" at bounding box center [100, 168] width 181 height 10
type input "1"
click at [41, 196] on input "number" at bounding box center [75, 201] width 130 height 10
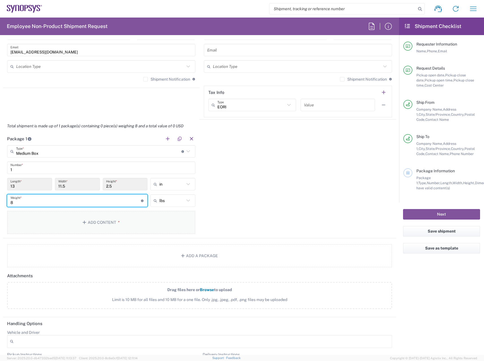
type input "8"
click at [116, 221] on span "*" at bounding box center [118, 222] width 4 height 5
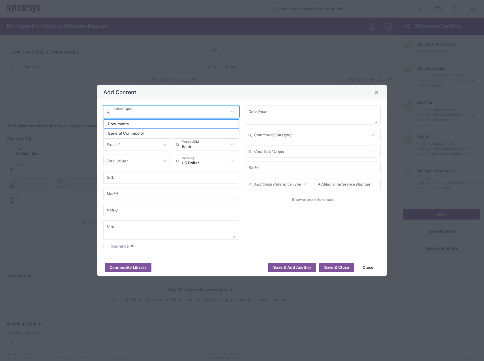
click at [200, 111] on input "text" at bounding box center [170, 112] width 116 height 10
click at [163, 131] on span "General Commodity" at bounding box center [171, 133] width 135 height 9
type input "General Commodity"
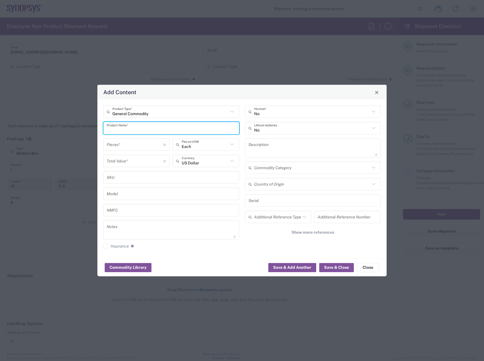
click at [163, 128] on input "text" at bounding box center [171, 128] width 129 height 10
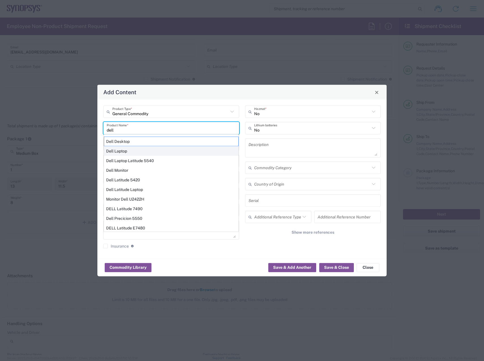
click at [136, 148] on div "Dell Laptop" at bounding box center [171, 151] width 135 height 10
type input "Dell Laptop"
type textarea "Dell Laptop"
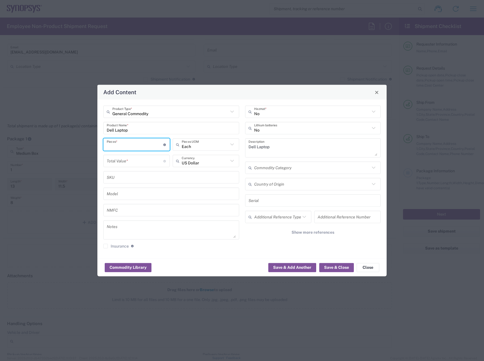
click at [134, 148] on input "number" at bounding box center [135, 144] width 57 height 10
type input "1"
click at [120, 161] on input "number" at bounding box center [135, 161] width 57 height 10
type input "300"
click at [374, 128] on icon at bounding box center [373, 128] width 3 height 2
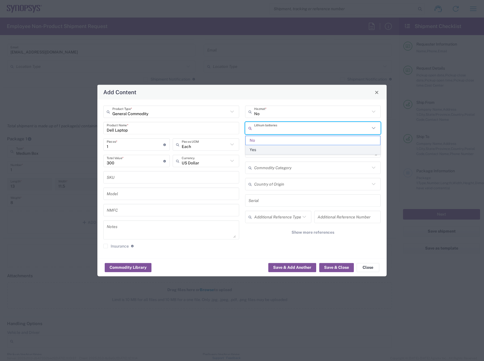
click at [335, 149] on span "Yes" at bounding box center [312, 149] width 135 height 9
type input "Yes"
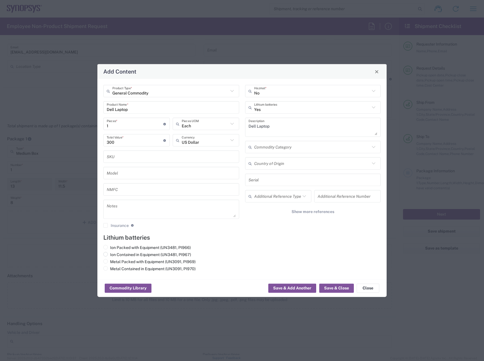
click at [108, 254] on label "Ion Contained in Equipment (UN3481, PI967)" at bounding box center [147, 254] width 88 height 5
click at [110, 254] on input "Ion Contained in Equipment (UN3481, PI967)" at bounding box center [112, 254] width 4 height 4
radio input "true"
click at [106, 254] on span at bounding box center [105, 254] width 5 height 5
click at [110, 254] on input "Ion Contained in Equipment (UN3481, PI967)" at bounding box center [112, 254] width 4 height 4
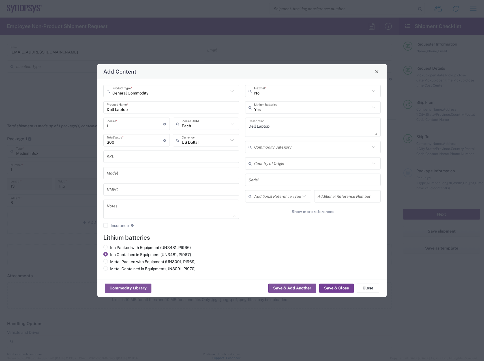
click at [344, 286] on button "Save & Close" at bounding box center [336, 288] width 35 height 9
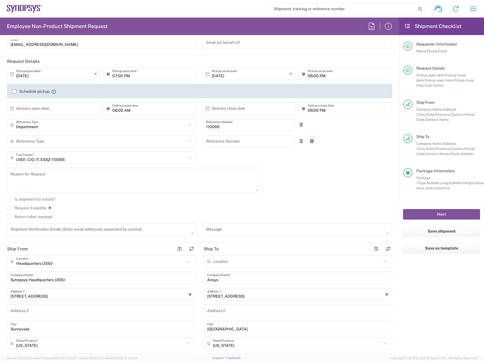
scroll to position [0, 0]
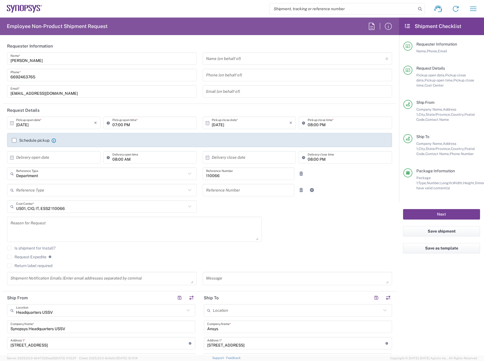
click at [444, 214] on button "Next" at bounding box center [441, 214] width 77 height 10
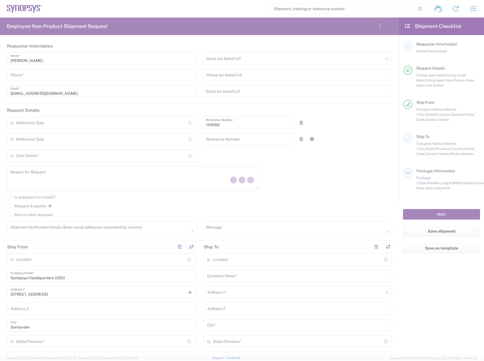
type input "Department"
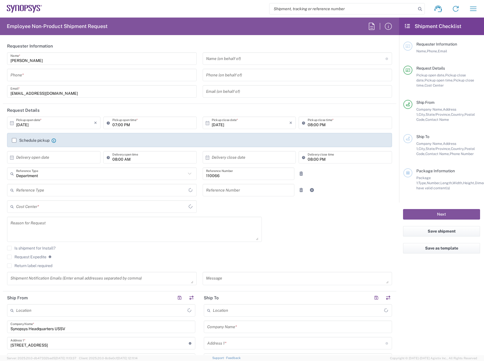
type input "[US_STATE]"
type input "Delivered at Place"
type input "US01, CIO, IT, ESS2 110066"
type input "[GEOGRAPHIC_DATA]"
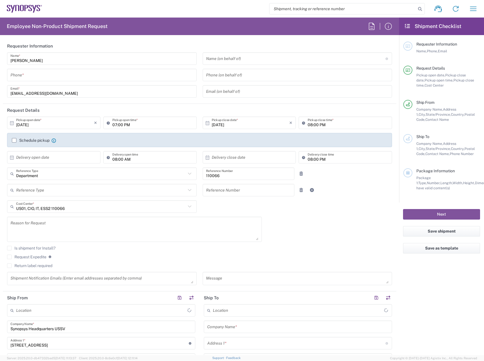
type input "Headquarters USSV"
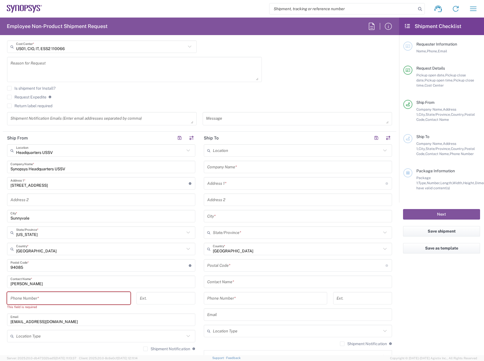
scroll to position [170, 0]
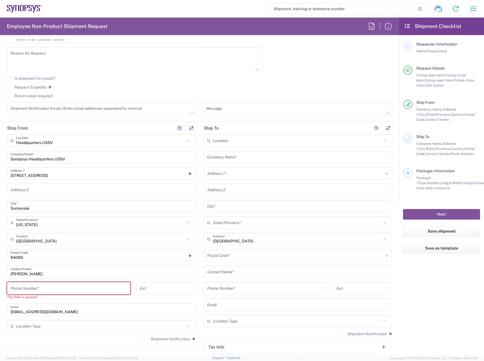
click at [243, 269] on input "text" at bounding box center [297, 272] width 181 height 10
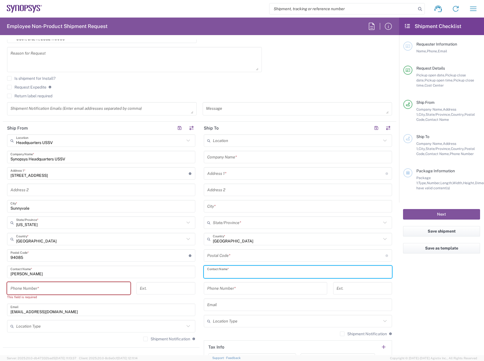
paste input "[PERSON_NAME]"
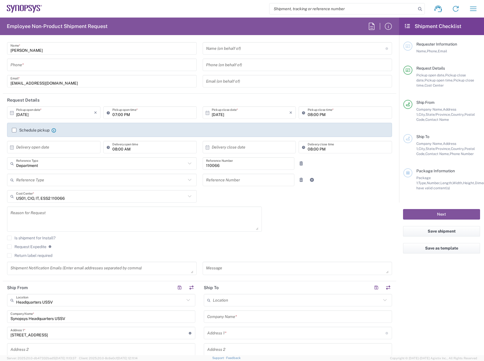
scroll to position [0, 0]
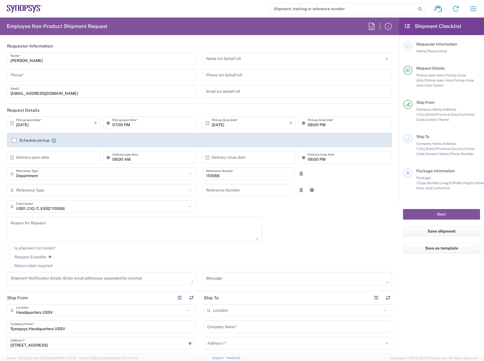
type input "[PERSON_NAME]"
click at [59, 74] on input "tel" at bounding box center [101, 75] width 183 height 10
drag, startPoint x: 58, startPoint y: 74, endPoint x: -20, endPoint y: 75, distance: 77.8
click at [0, 75] on html "Shipment request Shipment tracking Employee non-product shipment request My shi…" at bounding box center [242, 180] width 484 height 361
drag, startPoint x: 50, startPoint y: 80, endPoint x: 49, endPoint y: 83, distance: 3.7
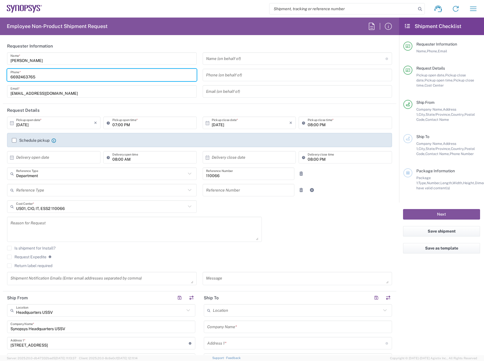
click at [50, 80] on input "6692463765" at bounding box center [101, 75] width 183 height 10
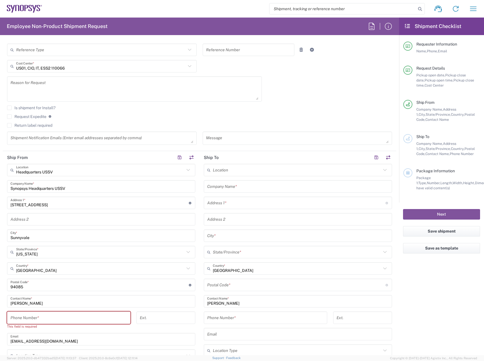
scroll to position [141, 0]
type input "6692463765"
click at [81, 317] on input "tel" at bounding box center [68, 317] width 117 height 10
paste input "6692463765"
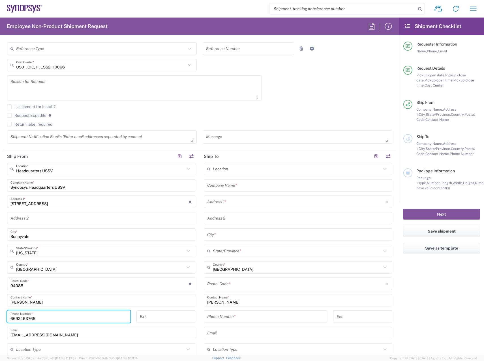
type input "6692463765"
click at [223, 319] on input "tel" at bounding box center [265, 317] width 117 height 10
paste input "6692463765"
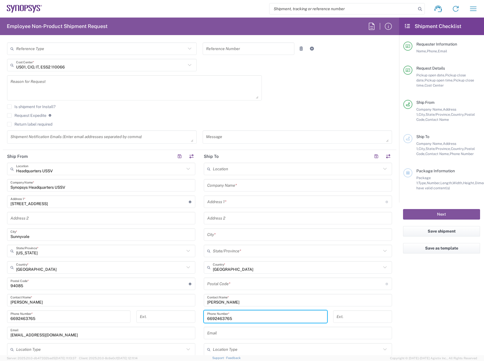
type input "6692463765"
click at [245, 186] on input "text" at bounding box center [297, 185] width 181 height 10
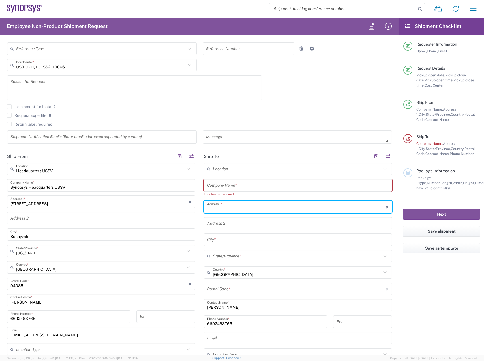
drag, startPoint x: 245, startPoint y: 201, endPoint x: 255, endPoint y: 186, distance: 17.3
click at [245, 201] on div "Address 1 * For cross streets use street names with '&' or 'and' in between. Fo…" at bounding box center [298, 207] width 188 height 12
paste input "[STREET_ADDRESS]"
type input "[STREET_ADDRESS]"
click at [256, 184] on input "text" at bounding box center [297, 185] width 181 height 10
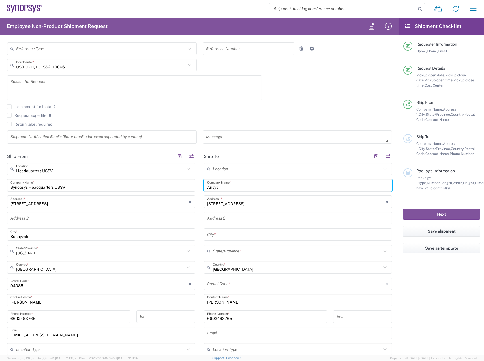
type input "Ansys"
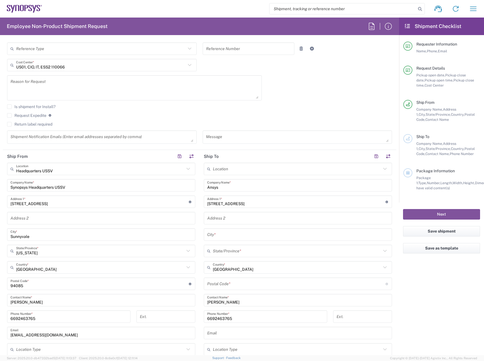
drag, startPoint x: 231, startPoint y: 238, endPoint x: 245, endPoint y: 243, distance: 14.9
click at [231, 238] on input "text" at bounding box center [297, 235] width 181 height 10
paste input "[GEOGRAPHIC_DATA]"
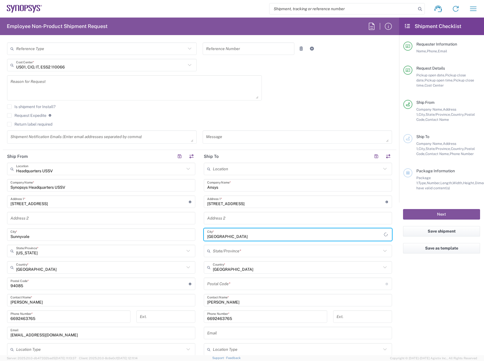
type input "[GEOGRAPHIC_DATA]"
click at [253, 249] on input "text" at bounding box center [297, 251] width 168 height 10
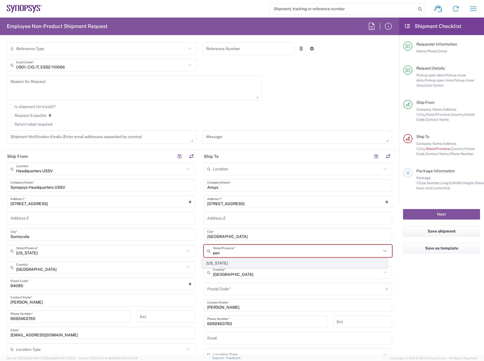
click at [239, 261] on span "[US_STATE]" at bounding box center [294, 263] width 185 height 9
type input "[US_STATE]"
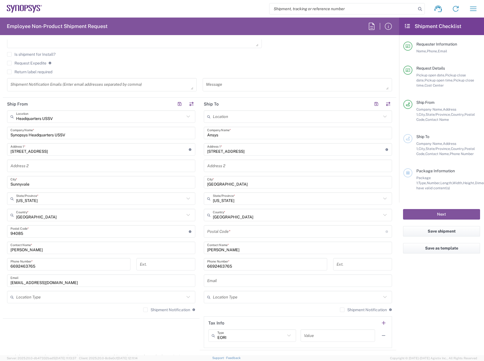
scroll to position [198, 0]
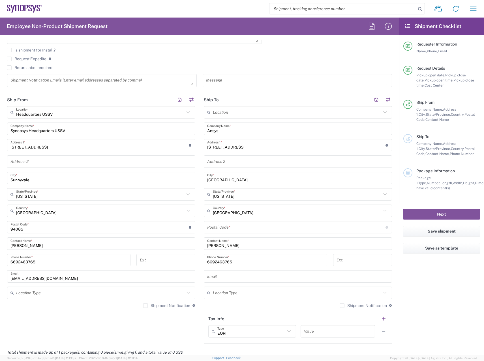
click at [254, 228] on input "undefined" at bounding box center [296, 227] width 178 height 10
paste input "15317"
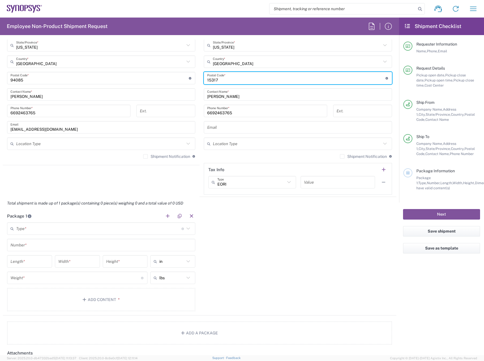
scroll to position [396, 0]
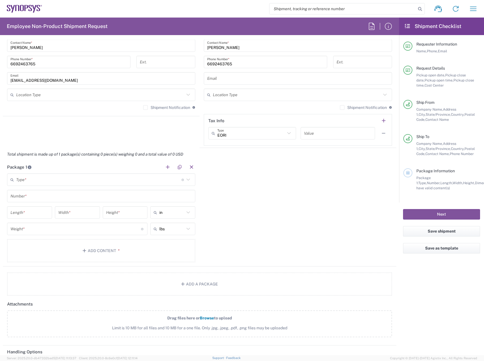
type input "15317"
click at [52, 178] on input "text" at bounding box center [98, 180] width 165 height 10
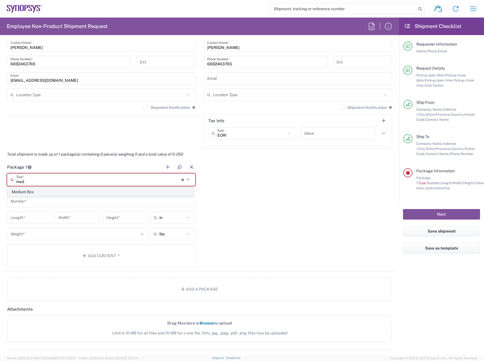
click at [43, 189] on span "Medium Box" at bounding box center [100, 192] width 185 height 9
type input "Medium Box"
type input "13"
type input "11.5"
type input "2.5"
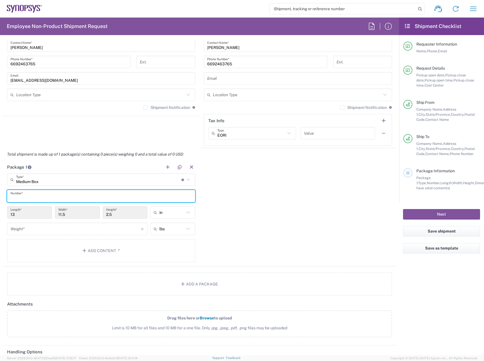
click at [29, 196] on input "text" at bounding box center [100, 196] width 181 height 10
type input "1"
click at [29, 227] on input "number" at bounding box center [75, 229] width 130 height 10
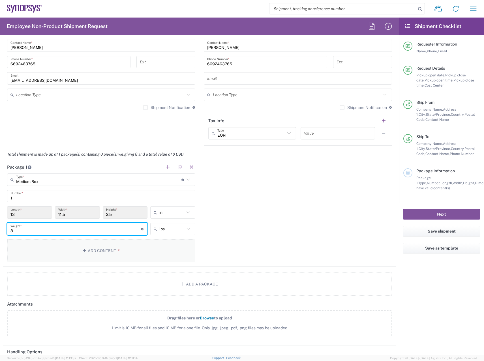
type input "8"
click at [94, 255] on button "Add Content *" at bounding box center [101, 250] width 188 height 23
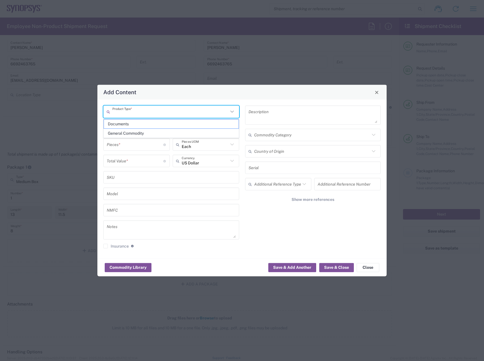
click at [172, 112] on input "text" at bounding box center [170, 112] width 116 height 10
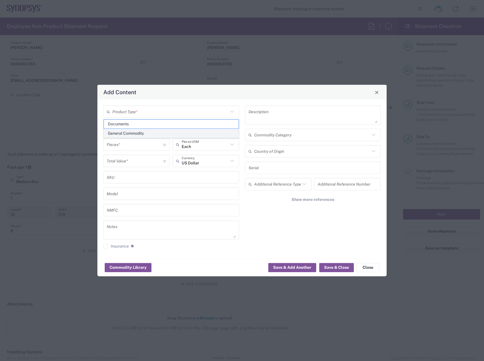
click at [139, 131] on span "General Commodity" at bounding box center [171, 133] width 135 height 9
type input "General Commodity"
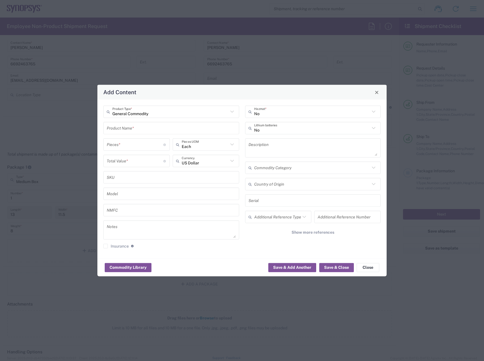
click at [142, 129] on input "text" at bounding box center [171, 128] width 129 height 10
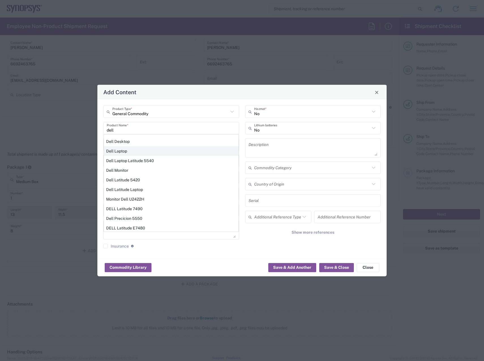
click at [132, 149] on div "Dell Laptop" at bounding box center [171, 151] width 135 height 10
type input "Dell Laptop"
type textarea "Dell Laptop"
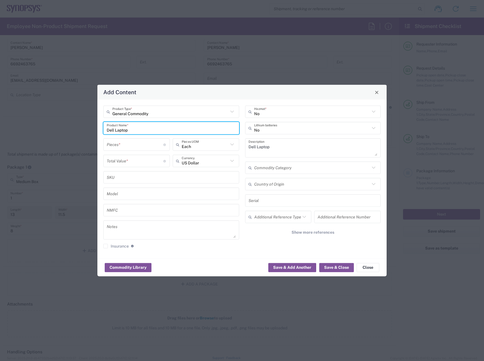
click at [141, 150] on div "Pieces * Number of pieces inside all the packages" at bounding box center [136, 144] width 66 height 12
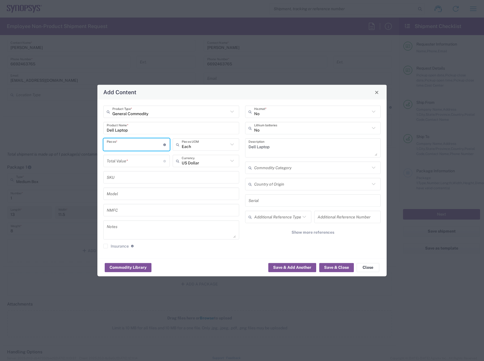
click at [141, 149] on input "number" at bounding box center [135, 144] width 57 height 10
type input "1"
click at [138, 160] on input "number" at bounding box center [135, 161] width 57 height 10
type input "300"
click at [378, 130] on div "No Lithium batteries" at bounding box center [313, 128] width 136 height 12
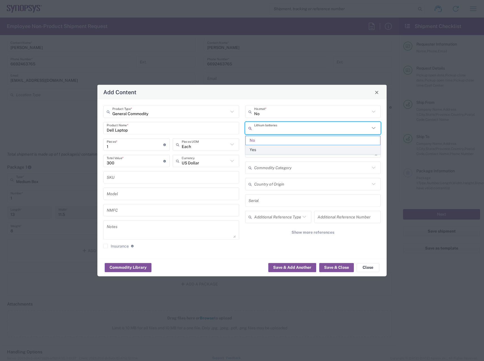
click at [326, 151] on span "Yes" at bounding box center [312, 149] width 135 height 9
type input "Yes"
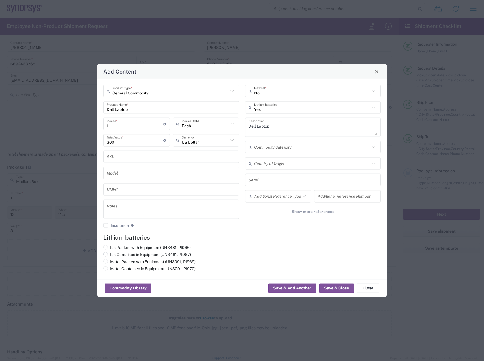
click at [107, 253] on span at bounding box center [105, 254] width 5 height 5
click at [110, 253] on input "Ion Contained in Equipment (UN3481, PI967)" at bounding box center [112, 254] width 4 height 4
radio input "true"
click at [339, 286] on button "Save & Close" at bounding box center [336, 288] width 35 height 9
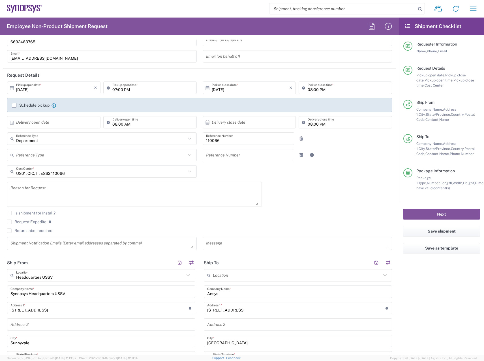
scroll to position [0, 0]
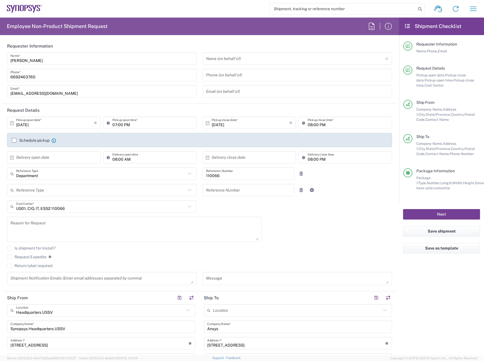
click at [464, 214] on button "Next" at bounding box center [441, 214] width 77 height 10
